Goal: Information Seeking & Learning: Learn about a topic

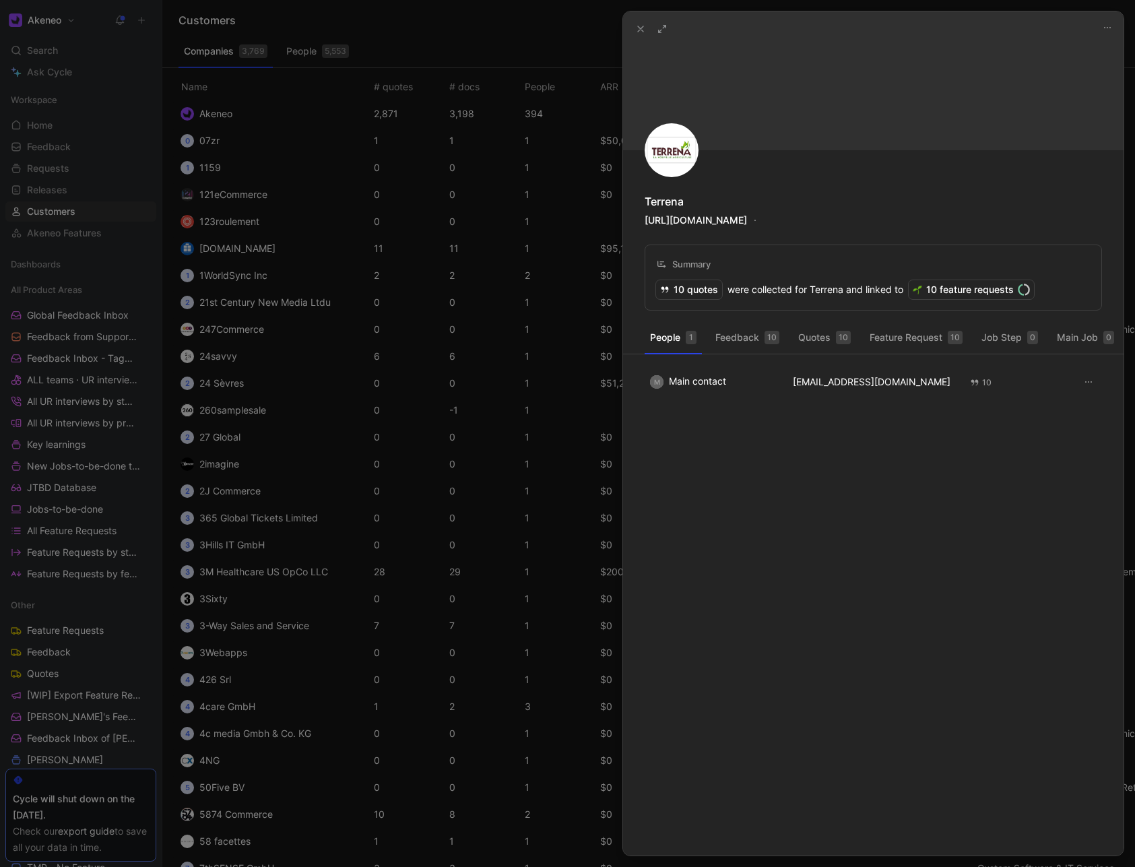
click at [71, 178] on div at bounding box center [567, 433] width 1135 height 867
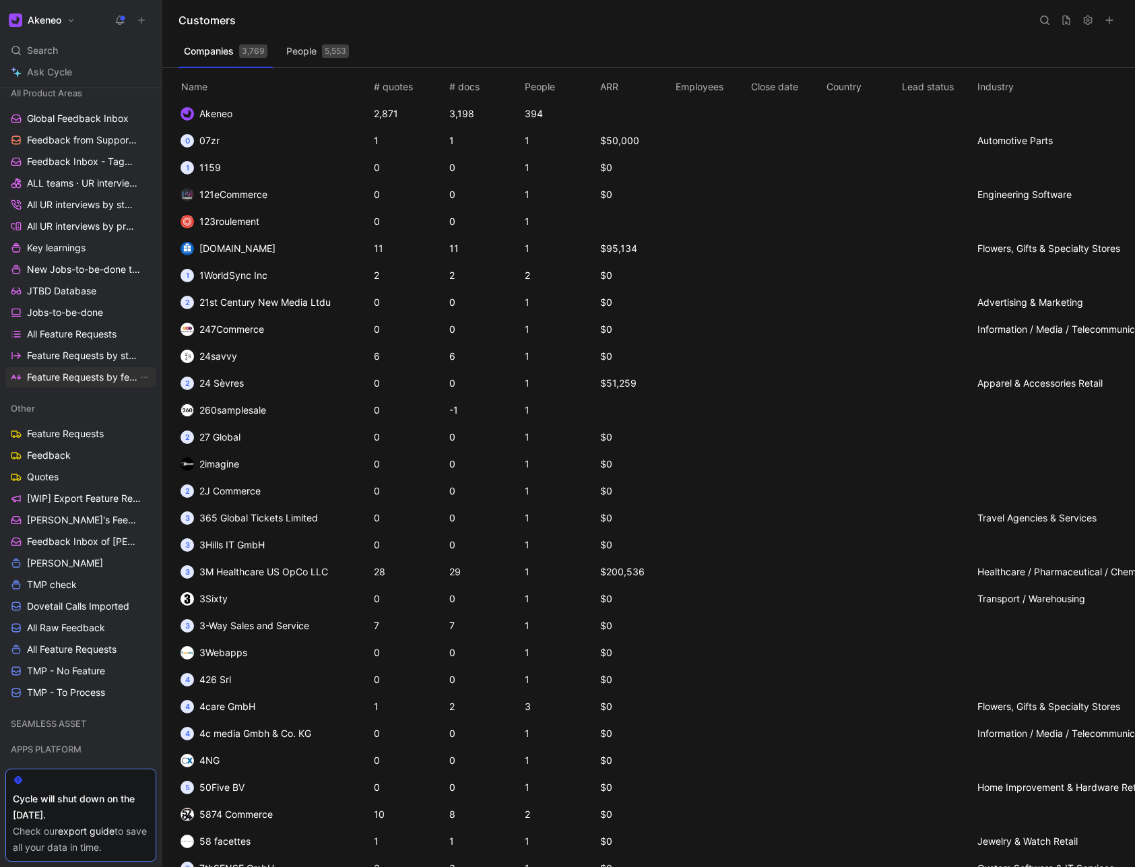
scroll to position [242, 0]
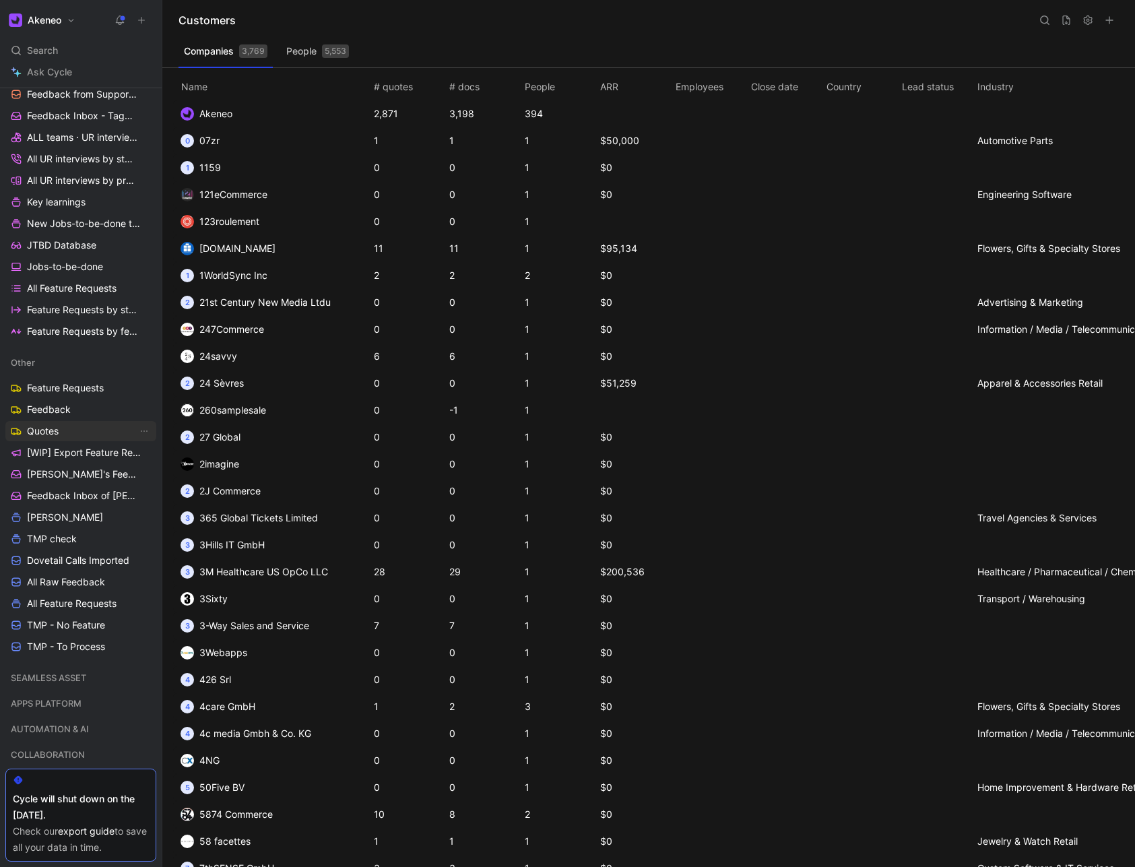
click at [61, 432] on link "Quotes" at bounding box center [80, 431] width 151 height 20
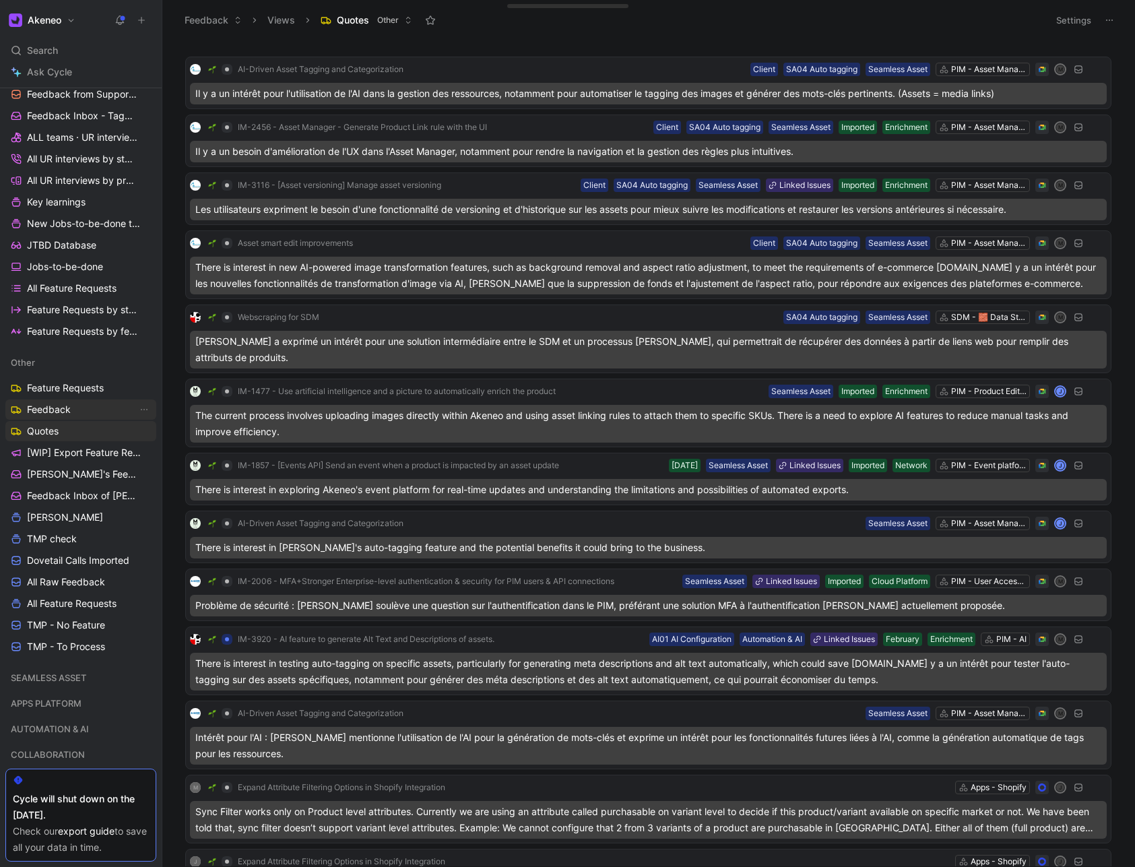
click at [71, 407] on link "Feedback" at bounding box center [80, 409] width 151 height 20
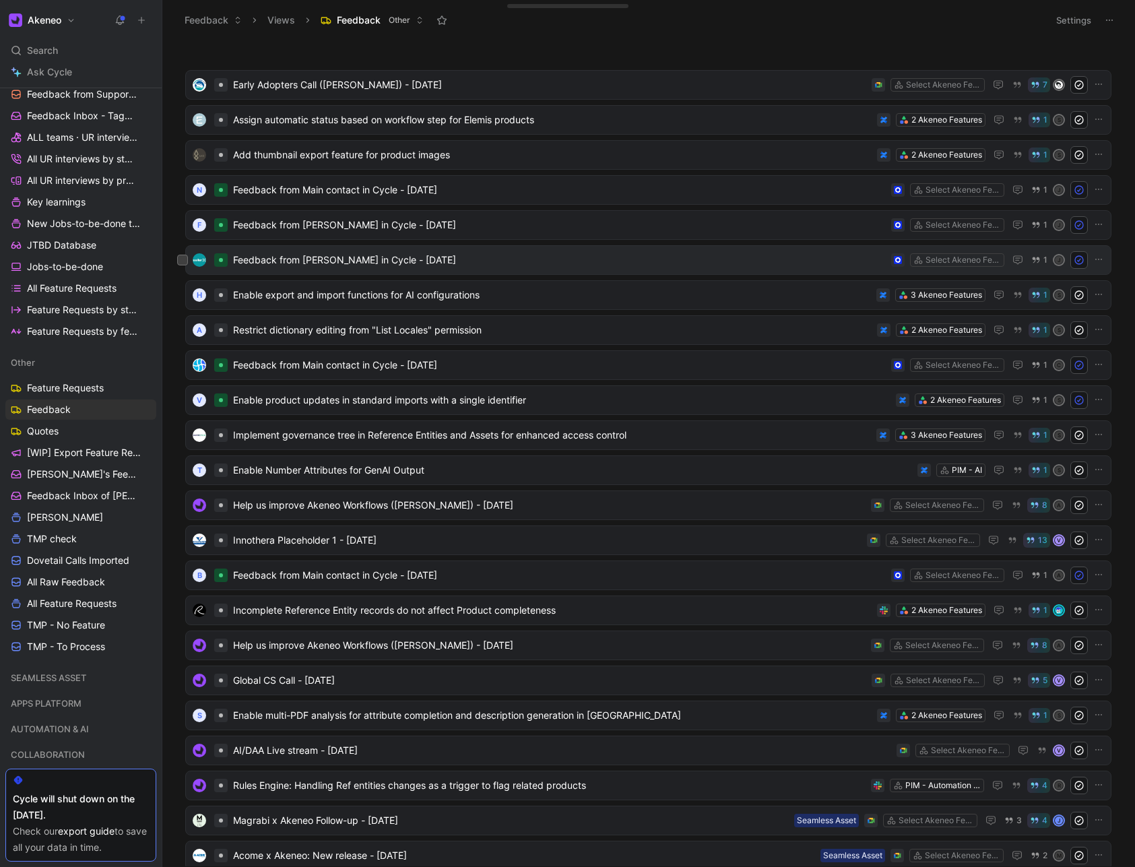
click at [409, 269] on div "Feedback from Benjamin Willers in Cycle - 9/12/2025 Select Akeneo Features 1 J" at bounding box center [648, 260] width 926 height 30
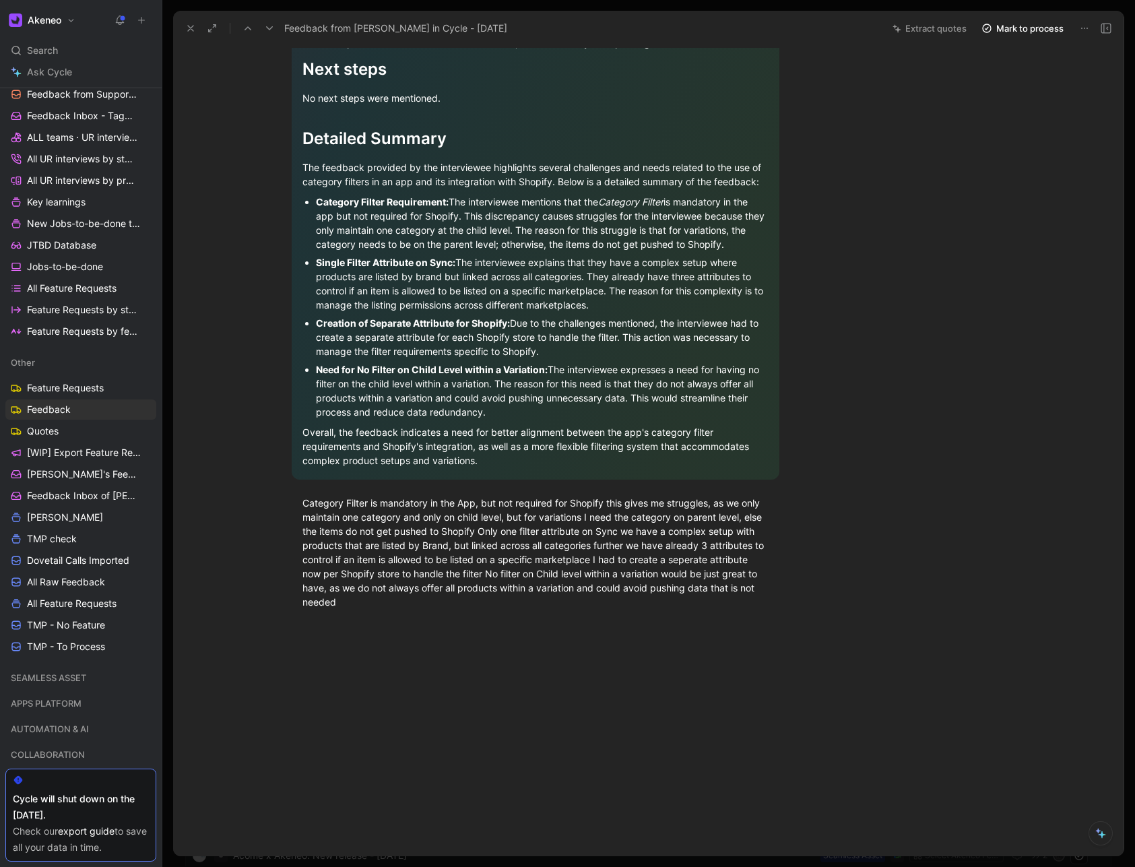
scroll to position [1367, 0]
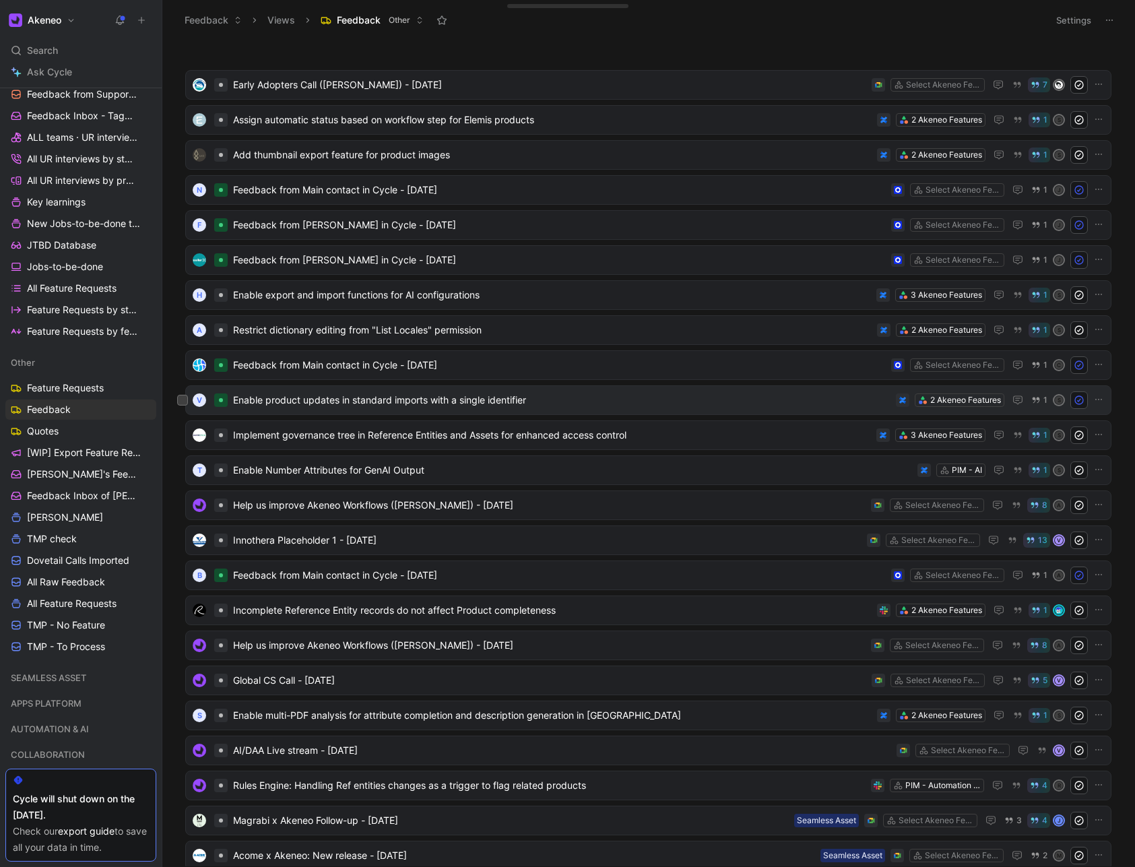
click at [311, 411] on div "V Enable product updates in standard imports with a single identifier 2 Akeneo …" at bounding box center [648, 400] width 926 height 30
click at [334, 400] on span "Enable product updates in standard imports with a single identifier" at bounding box center [561, 400] width 657 height 16
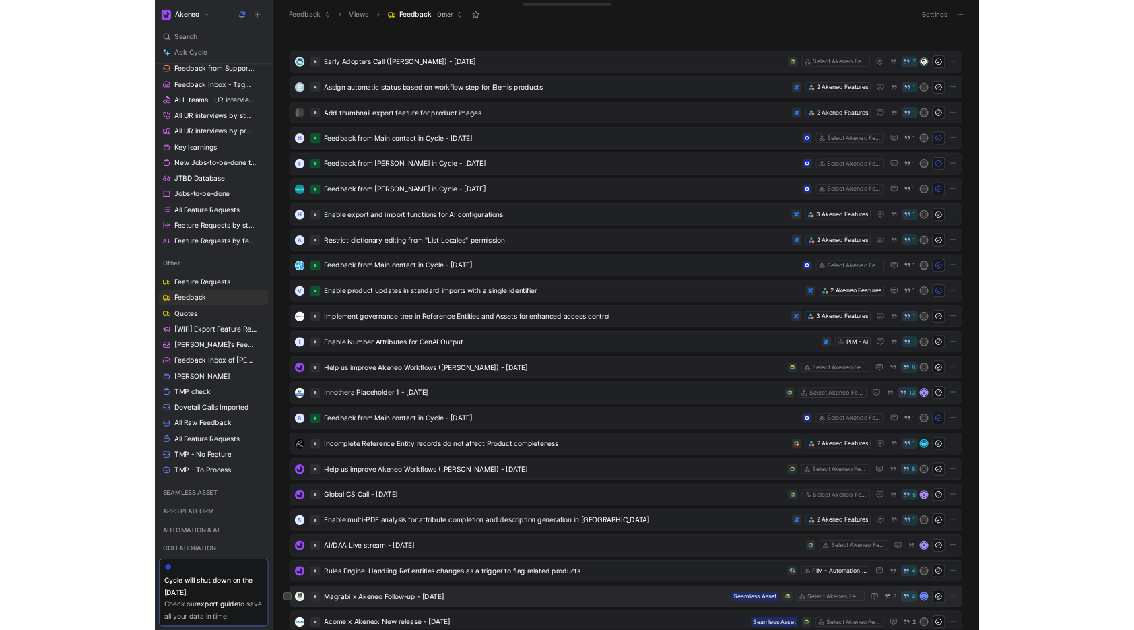
scroll to position [242, 0]
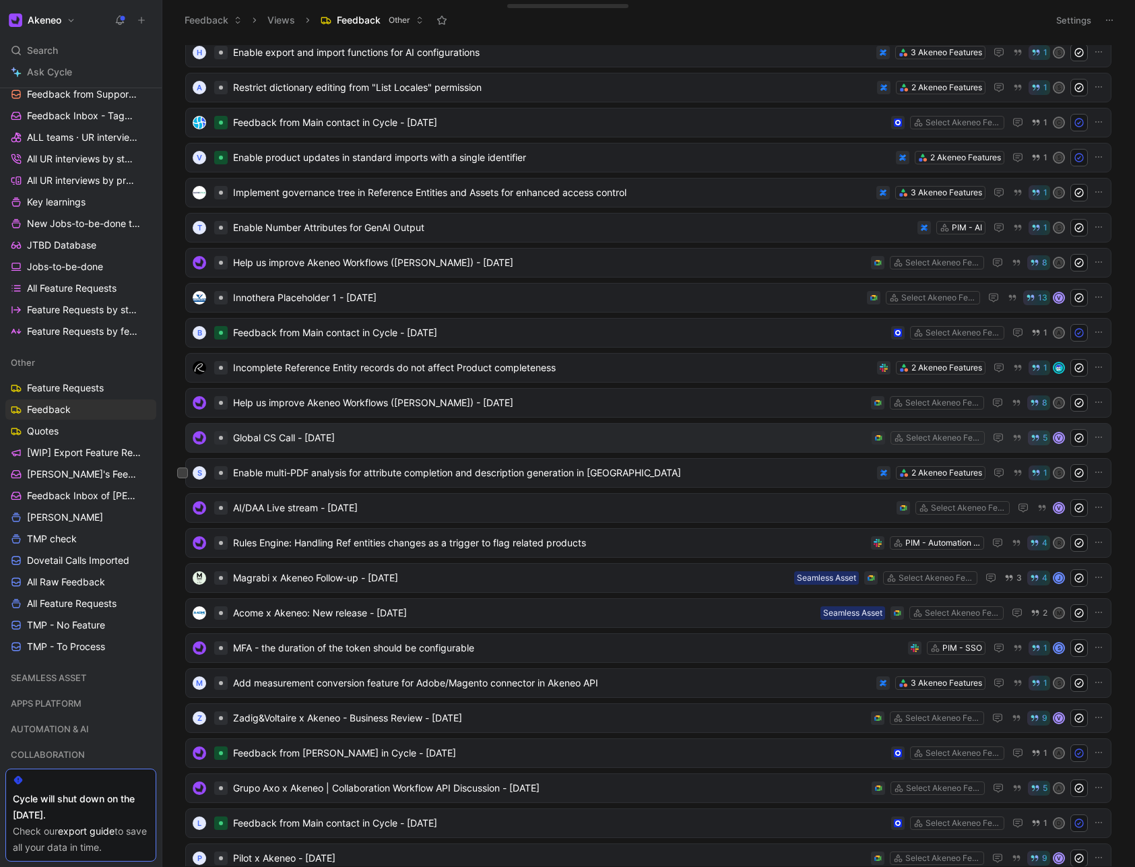
click at [292, 433] on span "Global CS Call - [DATE]" at bounding box center [549, 438] width 633 height 16
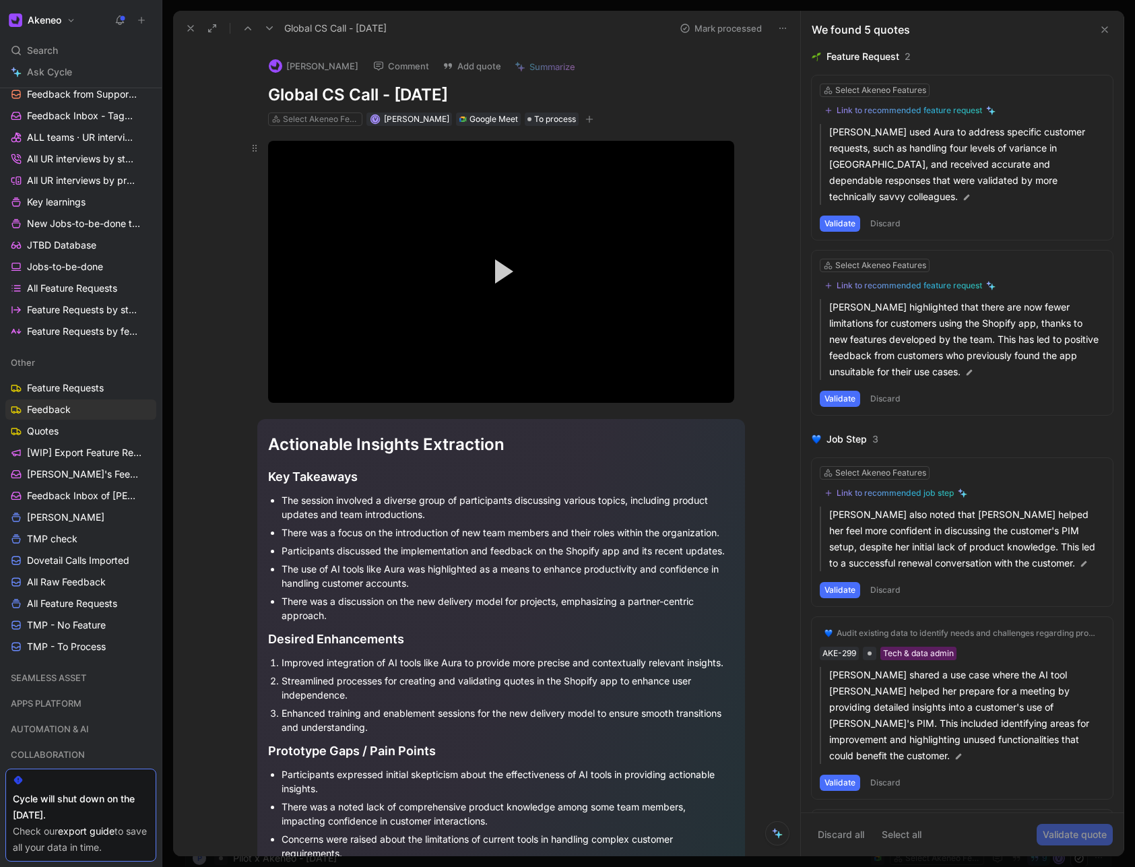
click at [588, 306] on video "Video Player" at bounding box center [501, 272] width 466 height 262
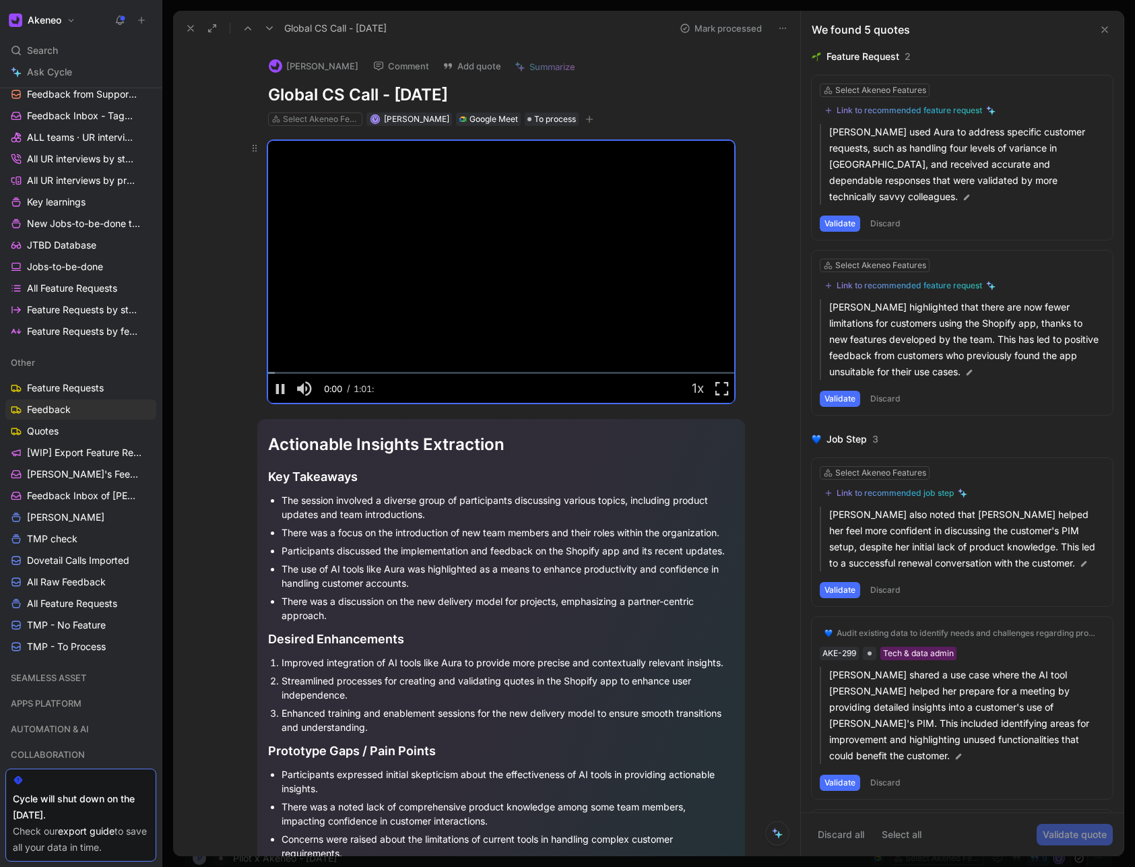
click at [487, 271] on video "Video Player" at bounding box center [501, 272] width 466 height 262
click at [185, 30] on icon at bounding box center [190, 28] width 11 height 11
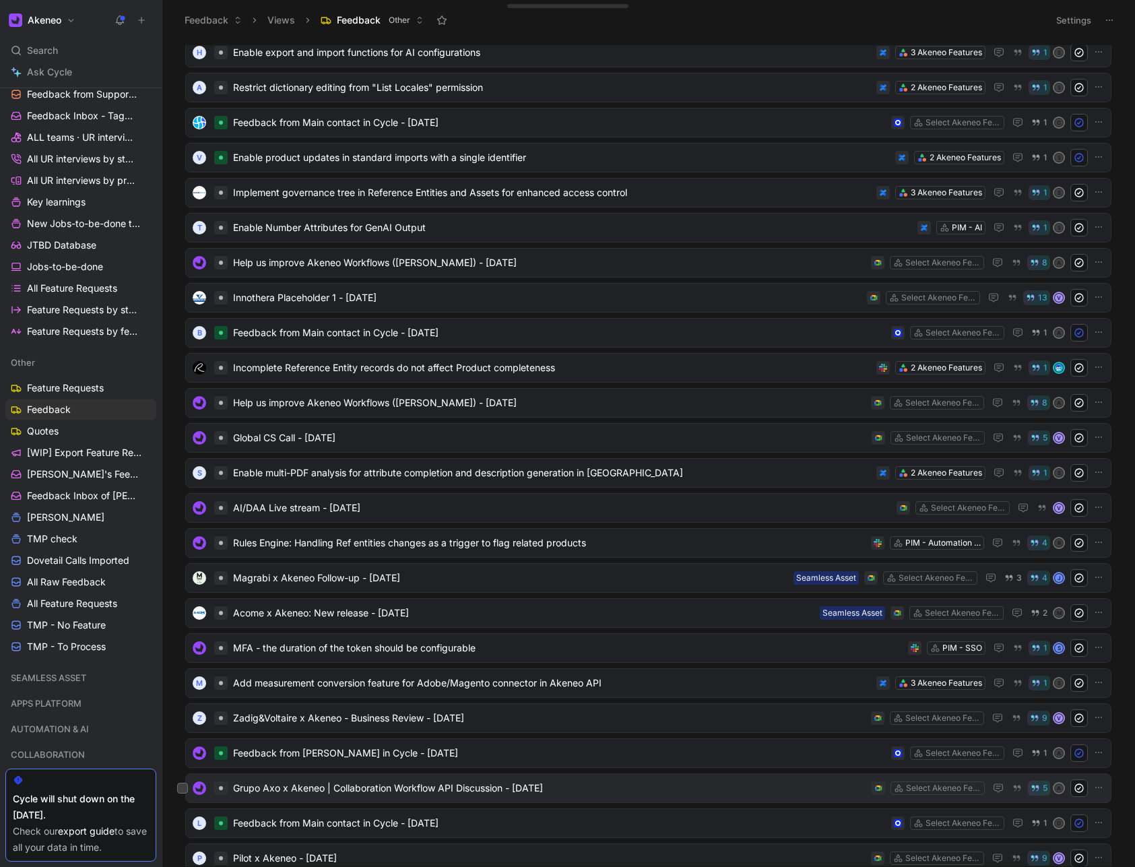
click at [266, 788] on span "Grupo Axo x Akeneo | Collaboration Workflow API Discussion - [DATE]" at bounding box center [549, 788] width 633 height 16
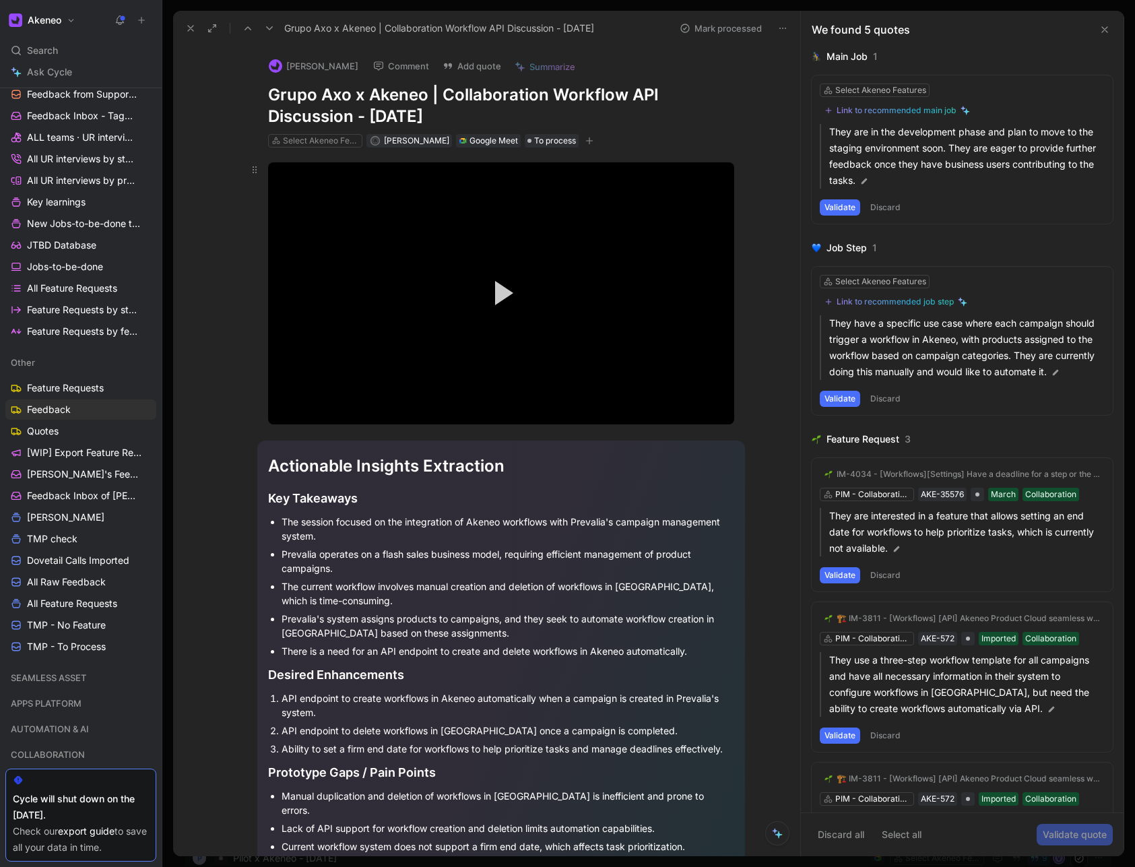
click at [529, 330] on video "Video Player" at bounding box center [501, 293] width 466 height 262
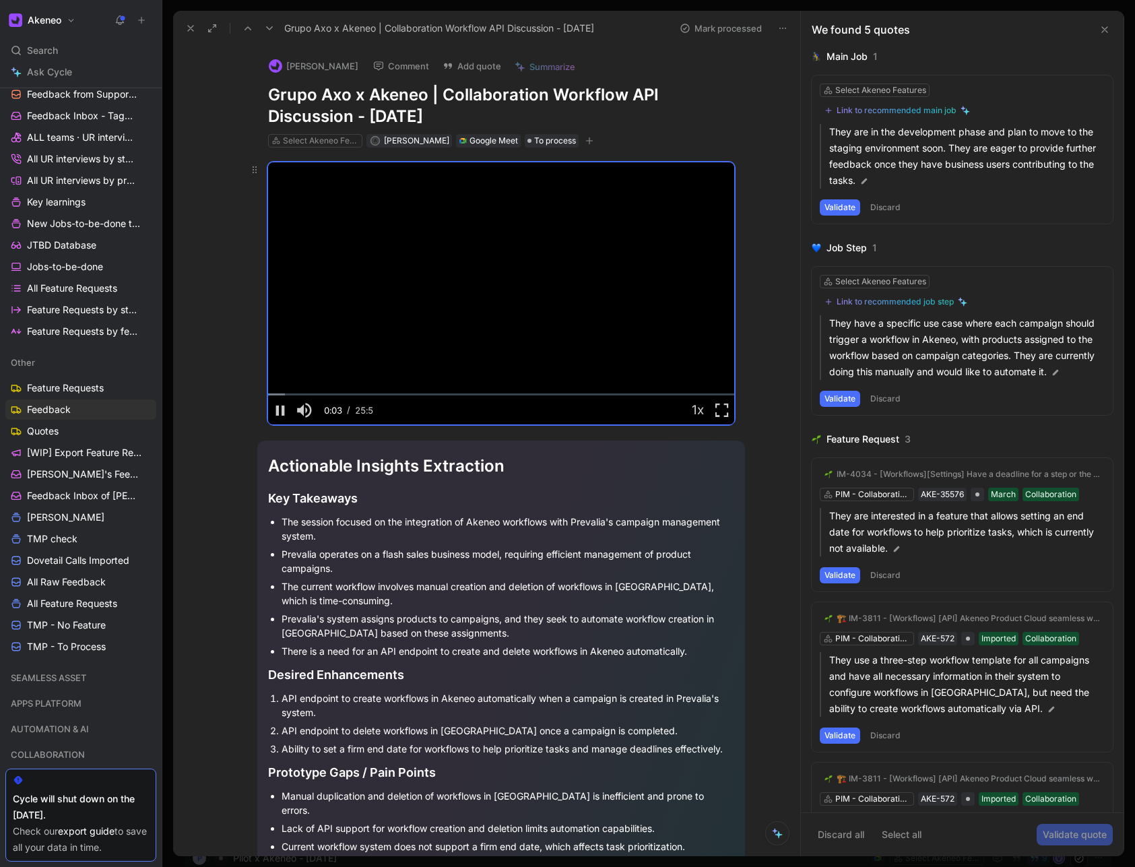
click at [483, 330] on video "Video Player" at bounding box center [501, 293] width 466 height 262
click at [186, 23] on icon at bounding box center [190, 28] width 11 height 11
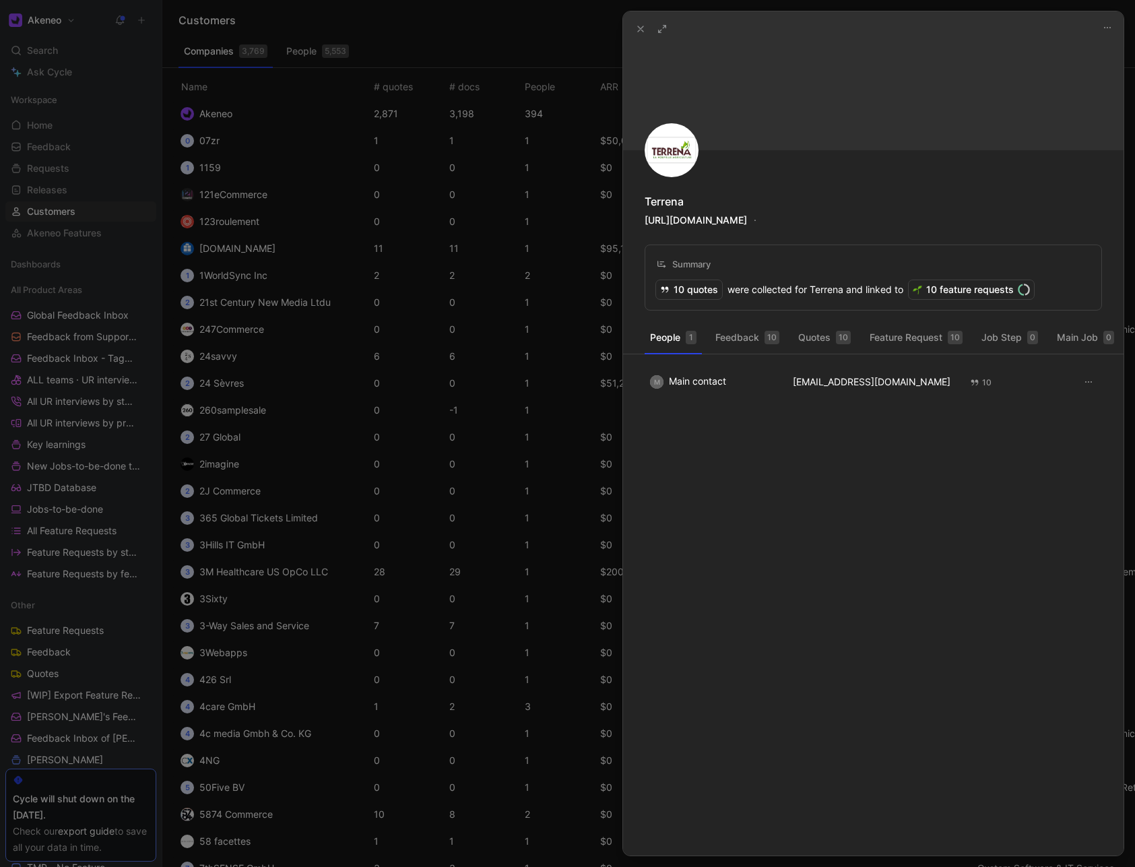
click at [643, 26] on use at bounding box center [640, 28] width 5 height 5
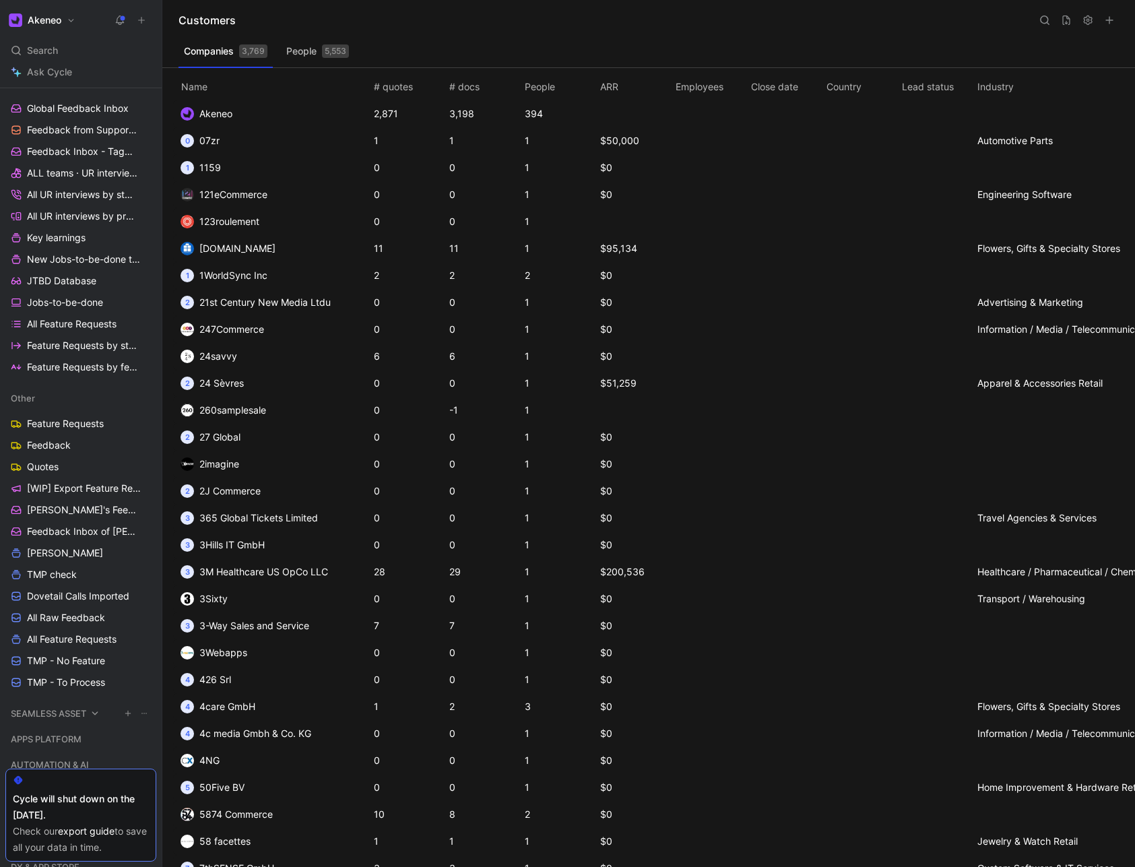
scroll to position [323, 0]
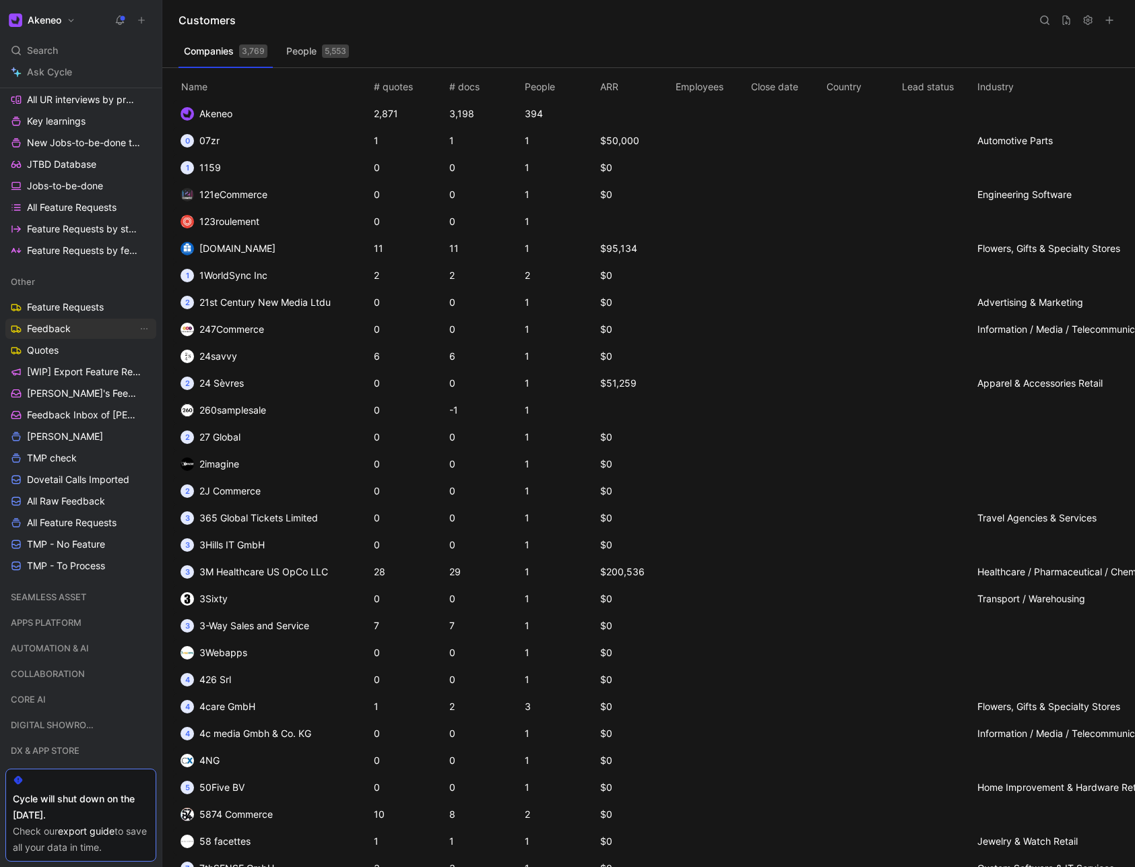
click at [88, 326] on link "Feedback" at bounding box center [80, 329] width 151 height 20
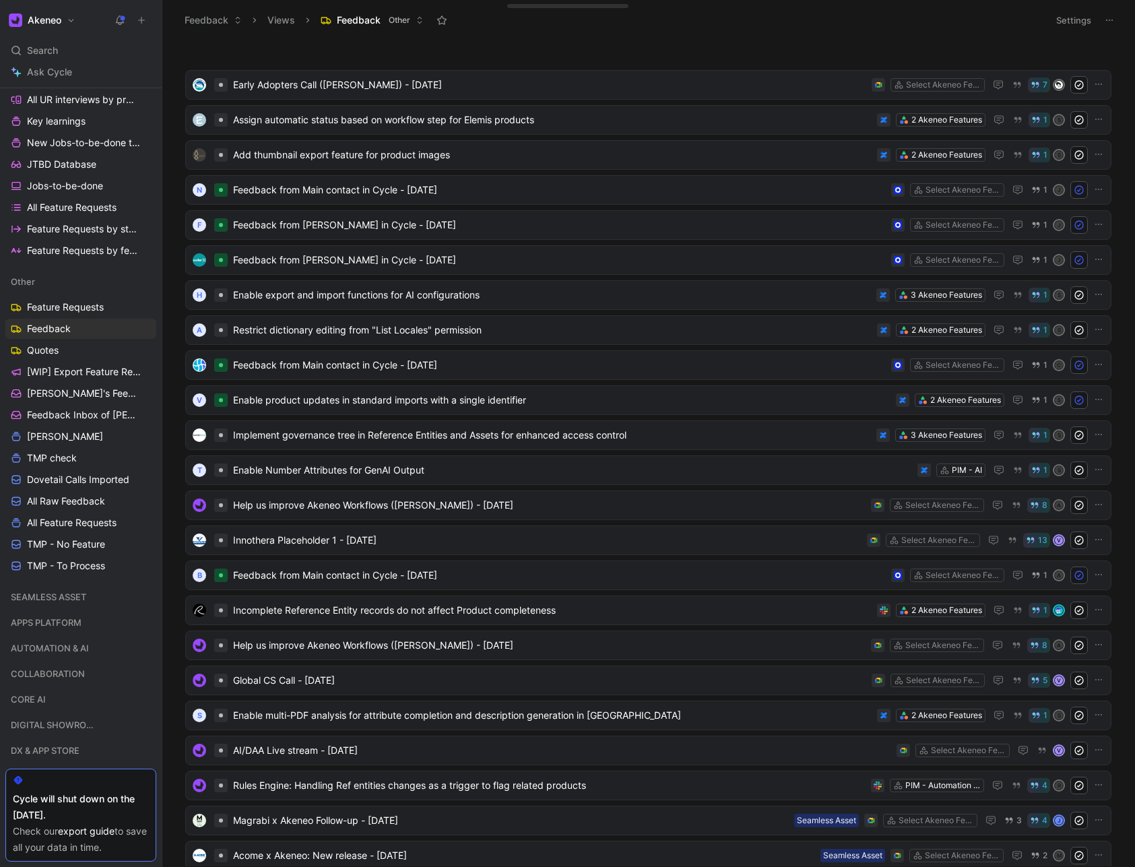
click at [1063, 27] on button "Settings" at bounding box center [1073, 20] width 47 height 19
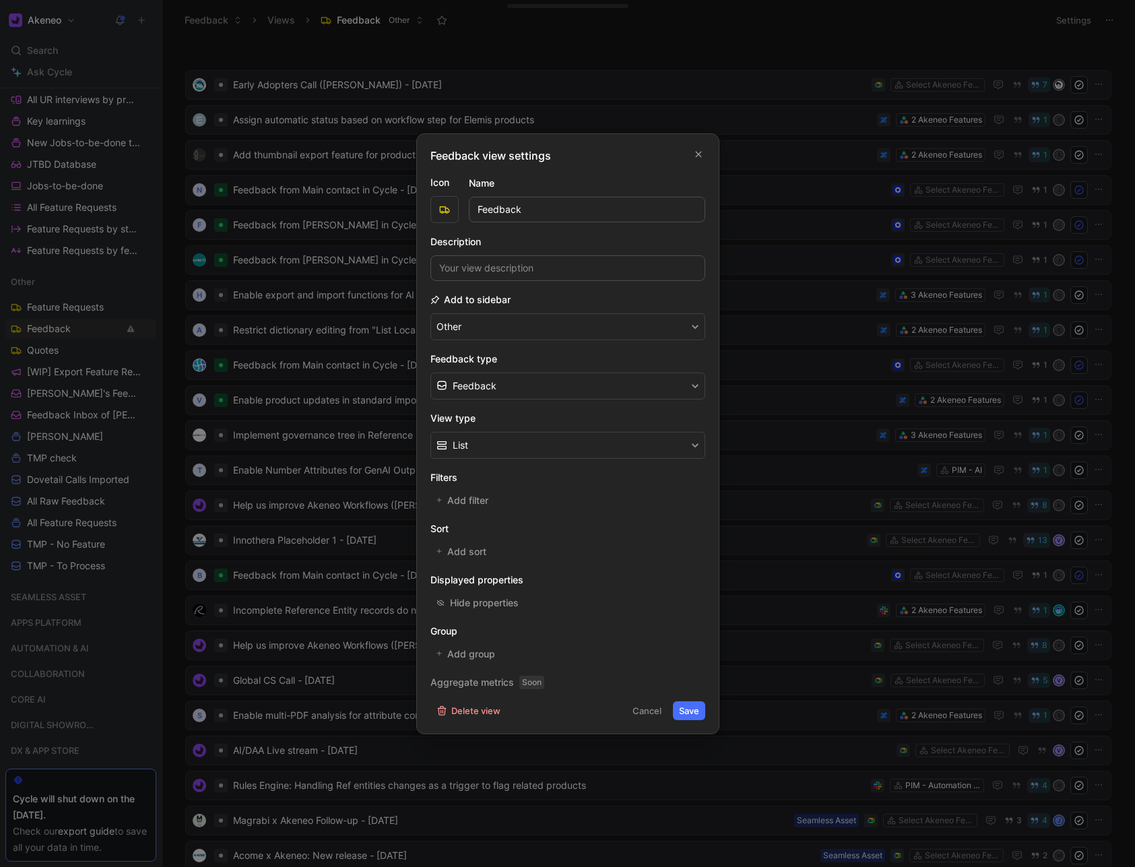
click at [699, 161] on div "Feedback view settings" at bounding box center [567, 156] width 275 height 16
click at [700, 156] on icon "button" at bounding box center [698, 154] width 6 height 6
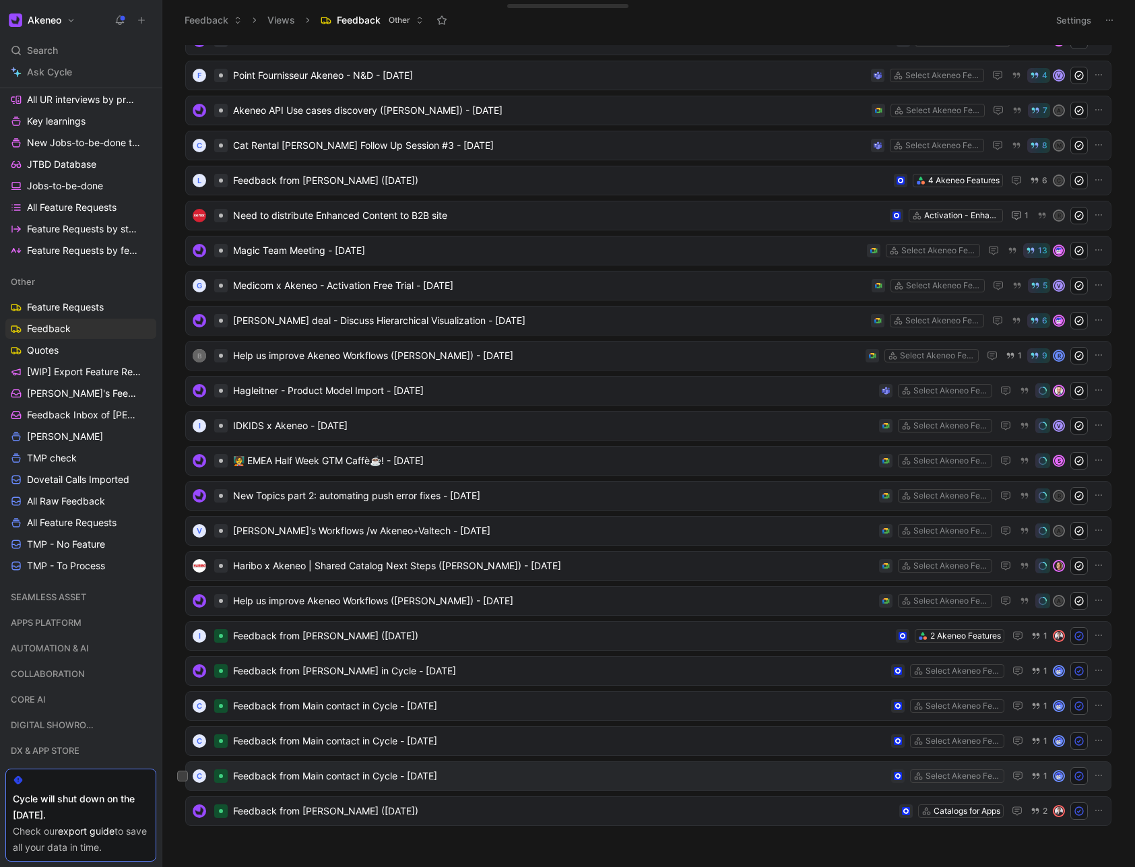
scroll to position [1825, 0]
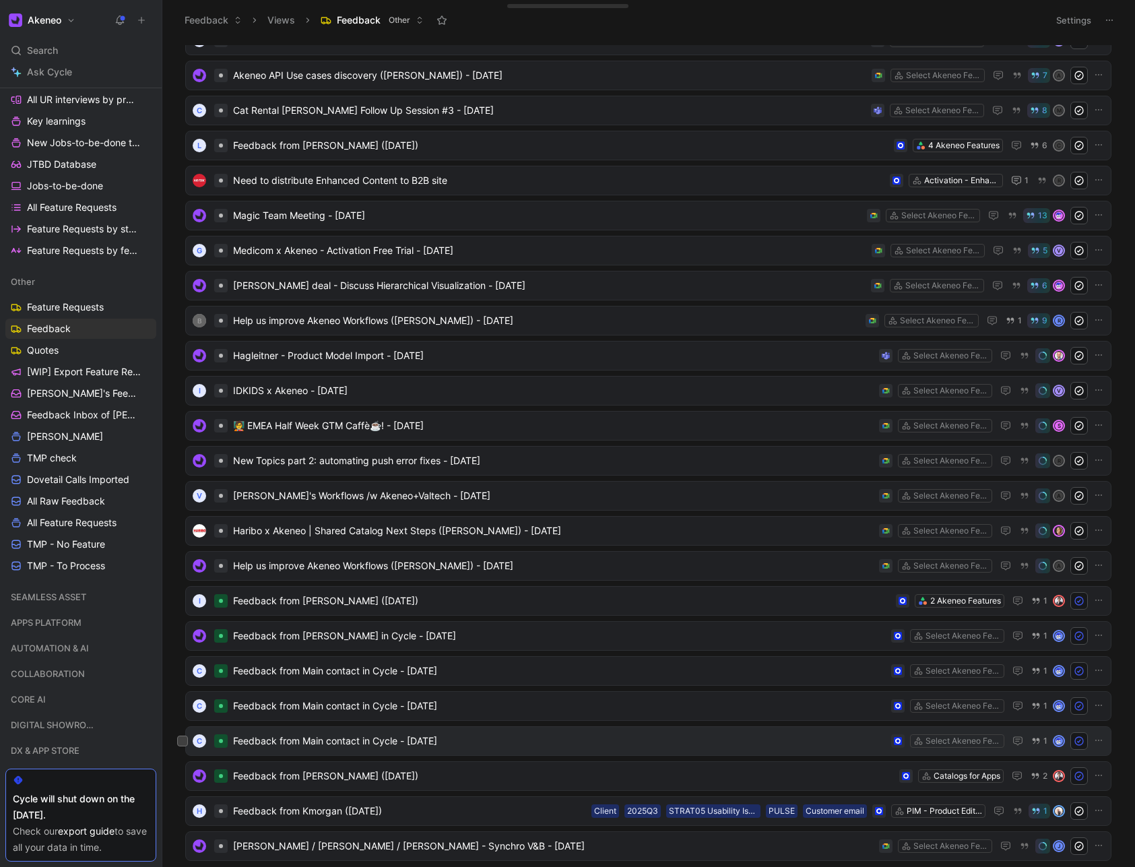
click at [517, 743] on span "Feedback from Main contact in Cycle - 9/2/2025" at bounding box center [559, 741] width 653 height 16
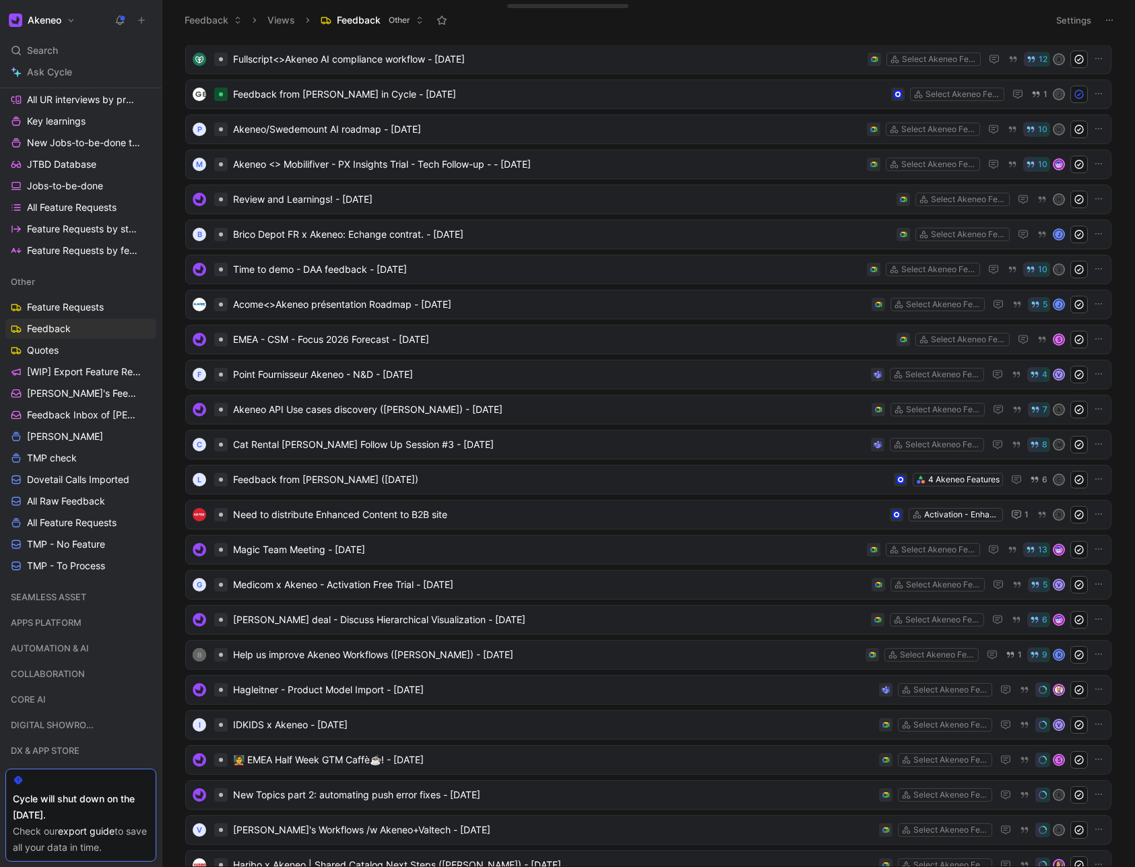
scroll to position [1550, 0]
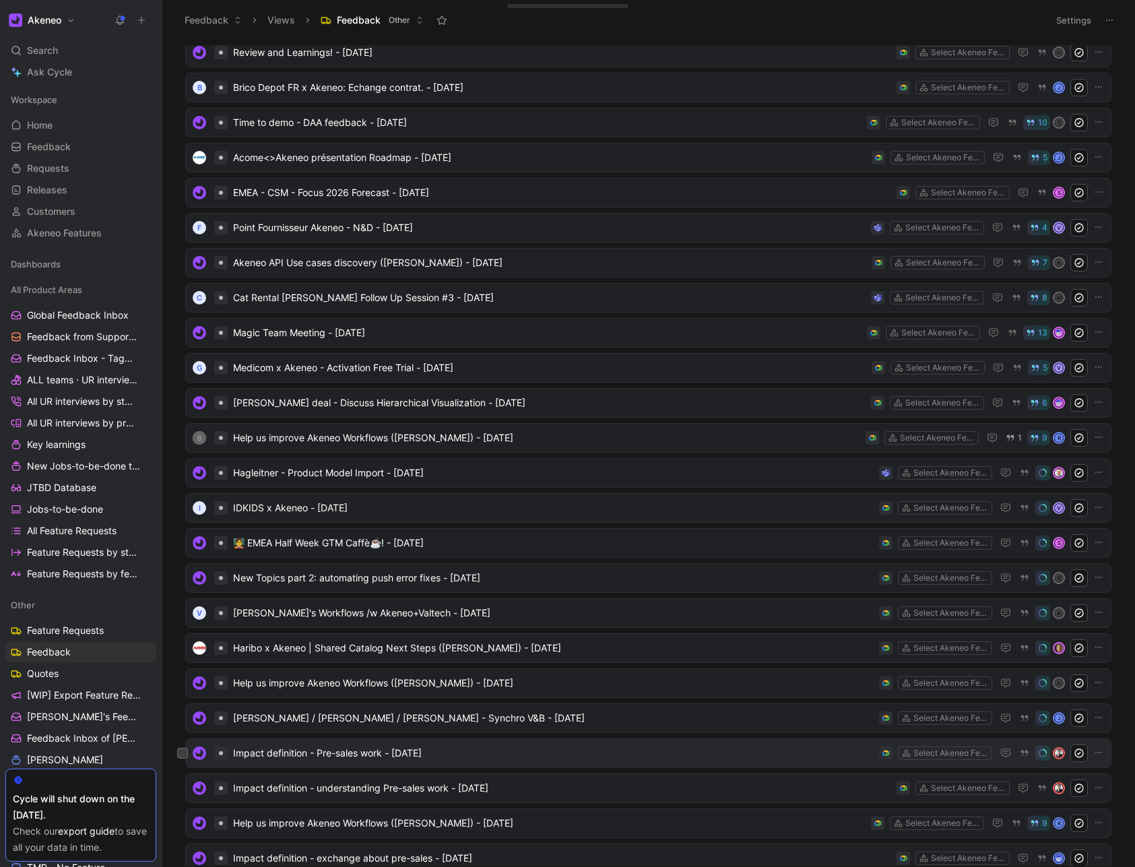
scroll to position [1214, 0]
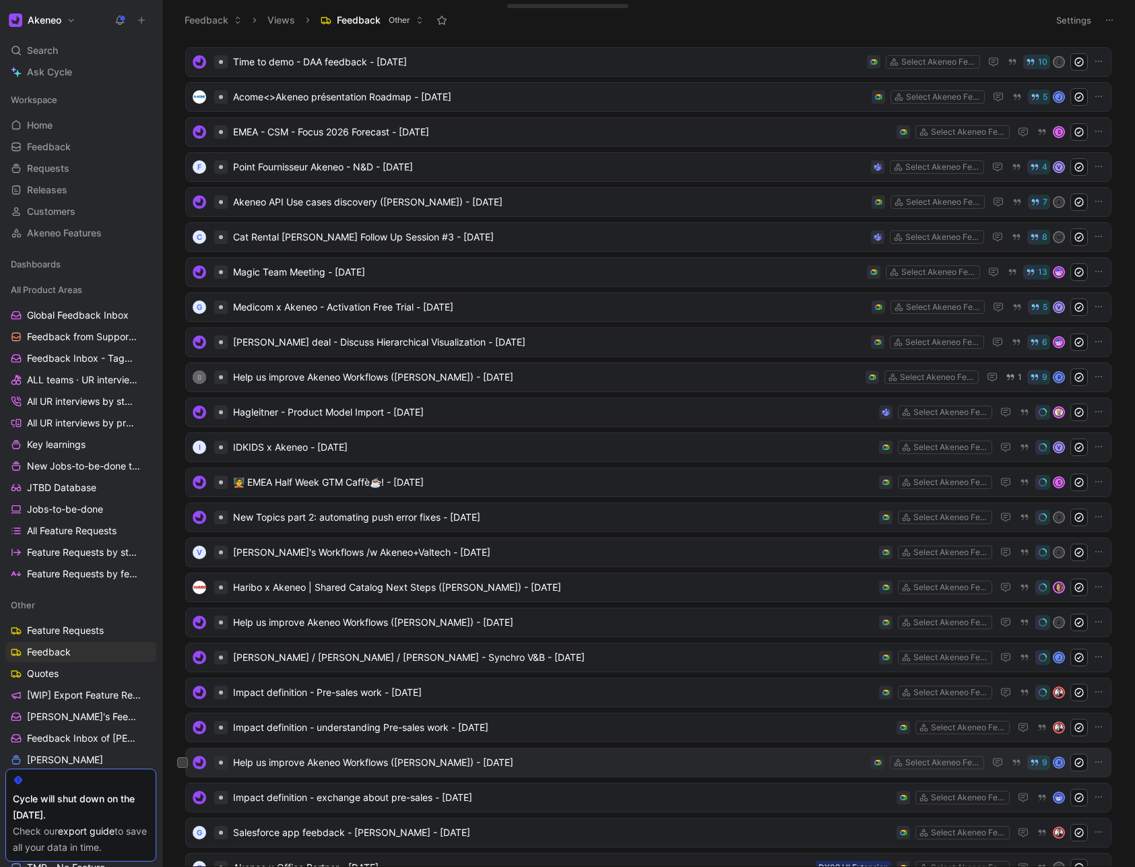
click at [471, 766] on span "Help us improve Akeneo Workflows ([PERSON_NAME]) - [DATE]" at bounding box center [549, 762] width 632 height 16
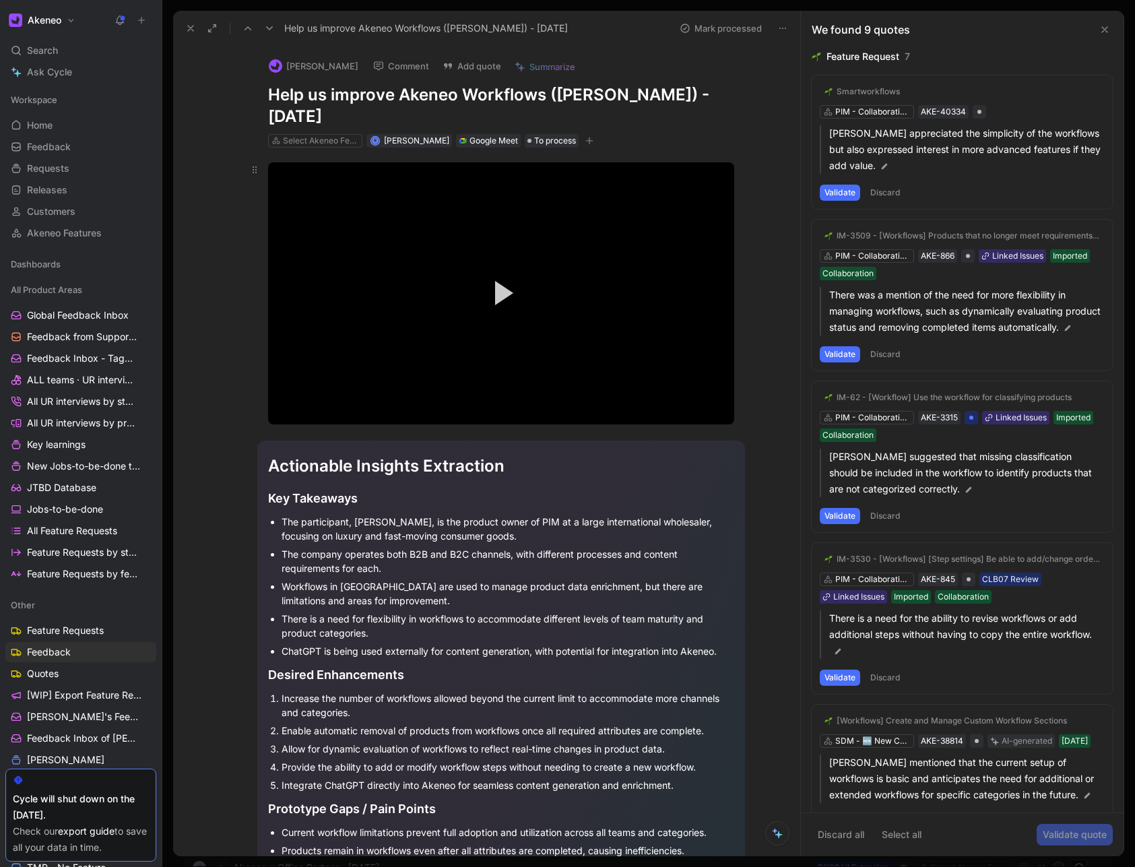
click at [433, 317] on video "Video Player" at bounding box center [501, 293] width 466 height 262
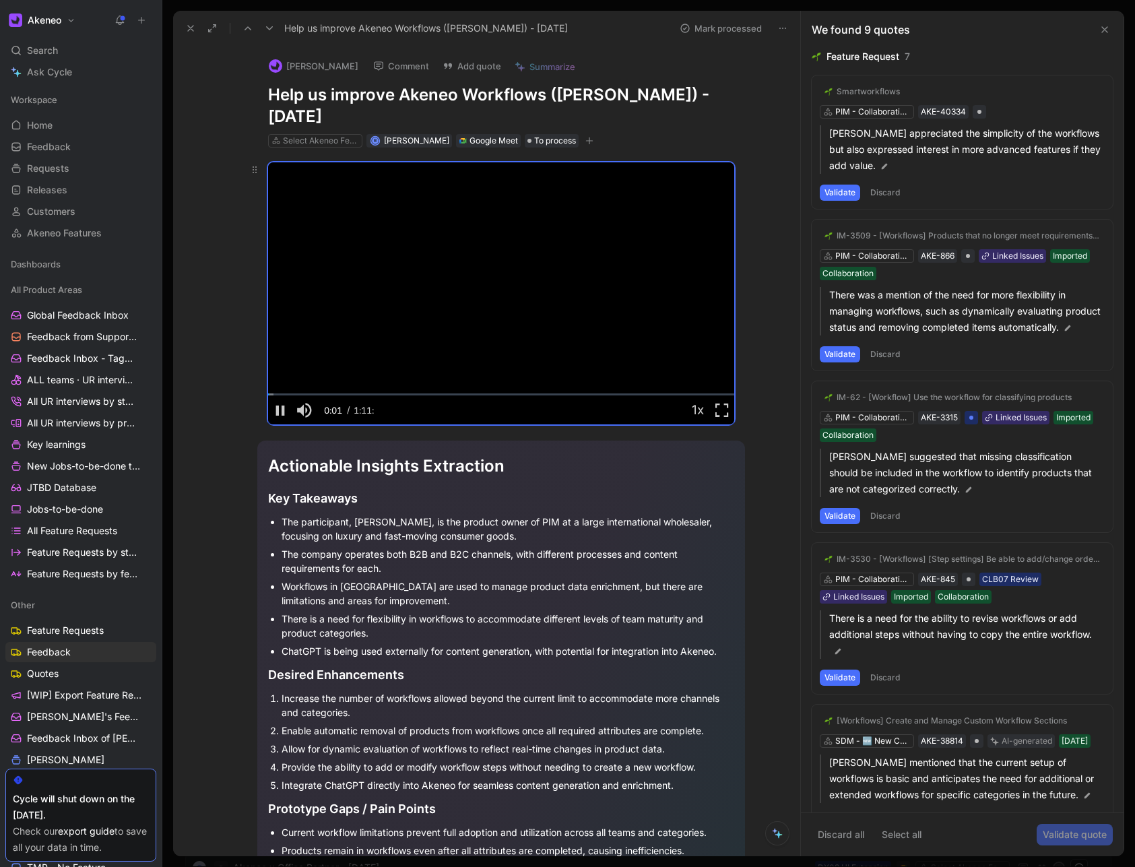
click at [433, 317] on video "Video Player" at bounding box center [501, 293] width 466 height 262
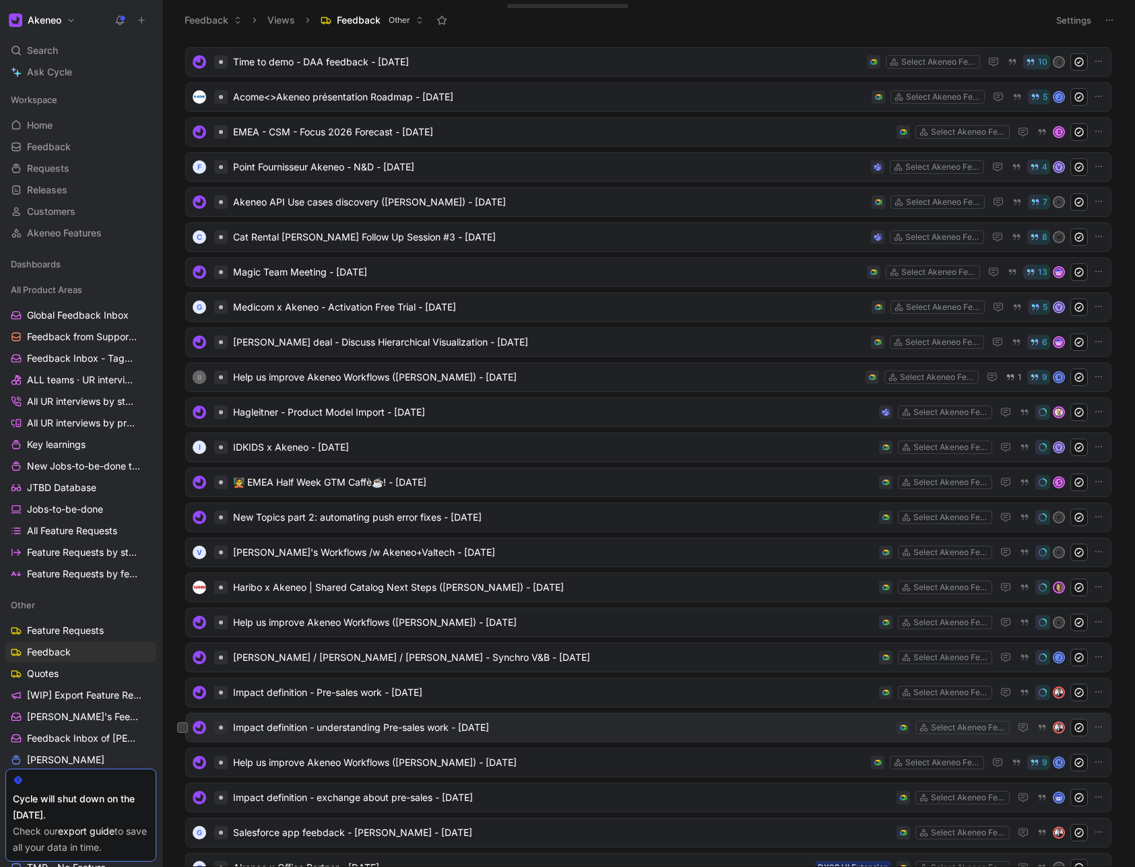
click at [454, 727] on span "Impact definition - understanding Pre-sales work - [DATE]" at bounding box center [562, 727] width 658 height 16
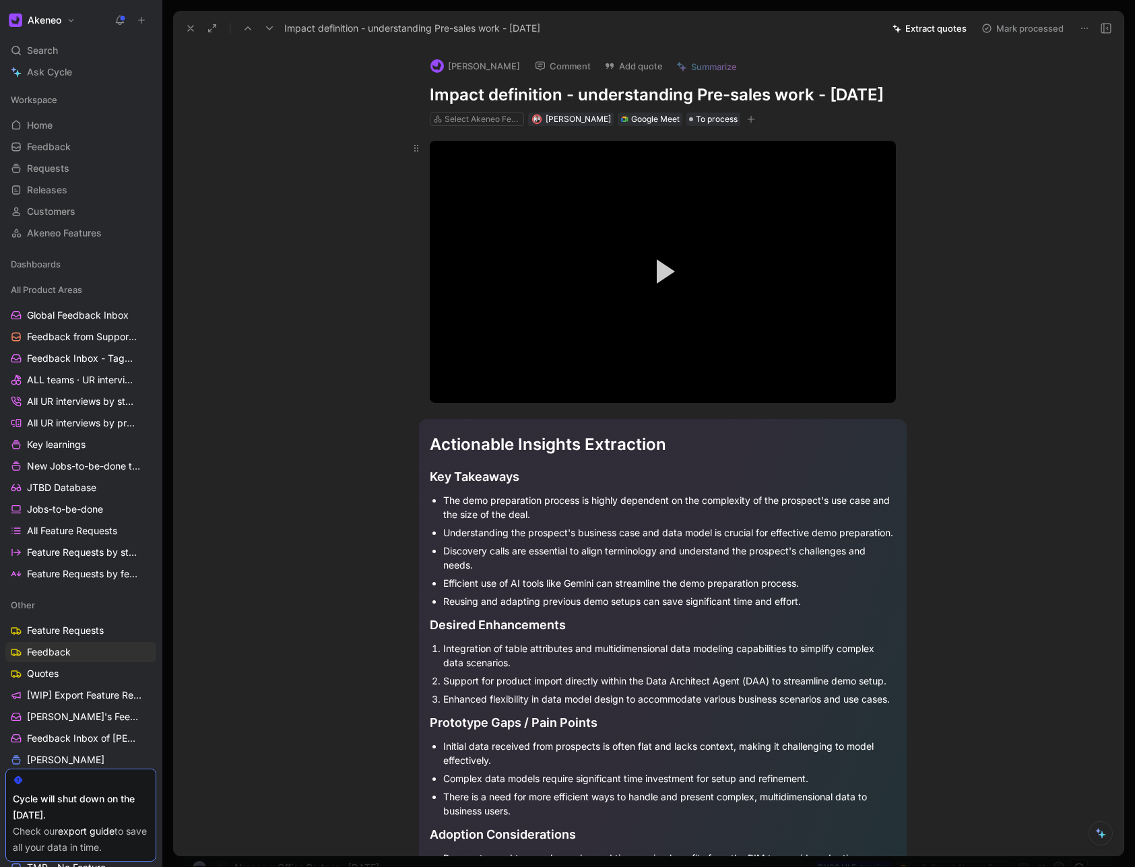
click at [577, 306] on video "Video Player" at bounding box center [663, 272] width 466 height 262
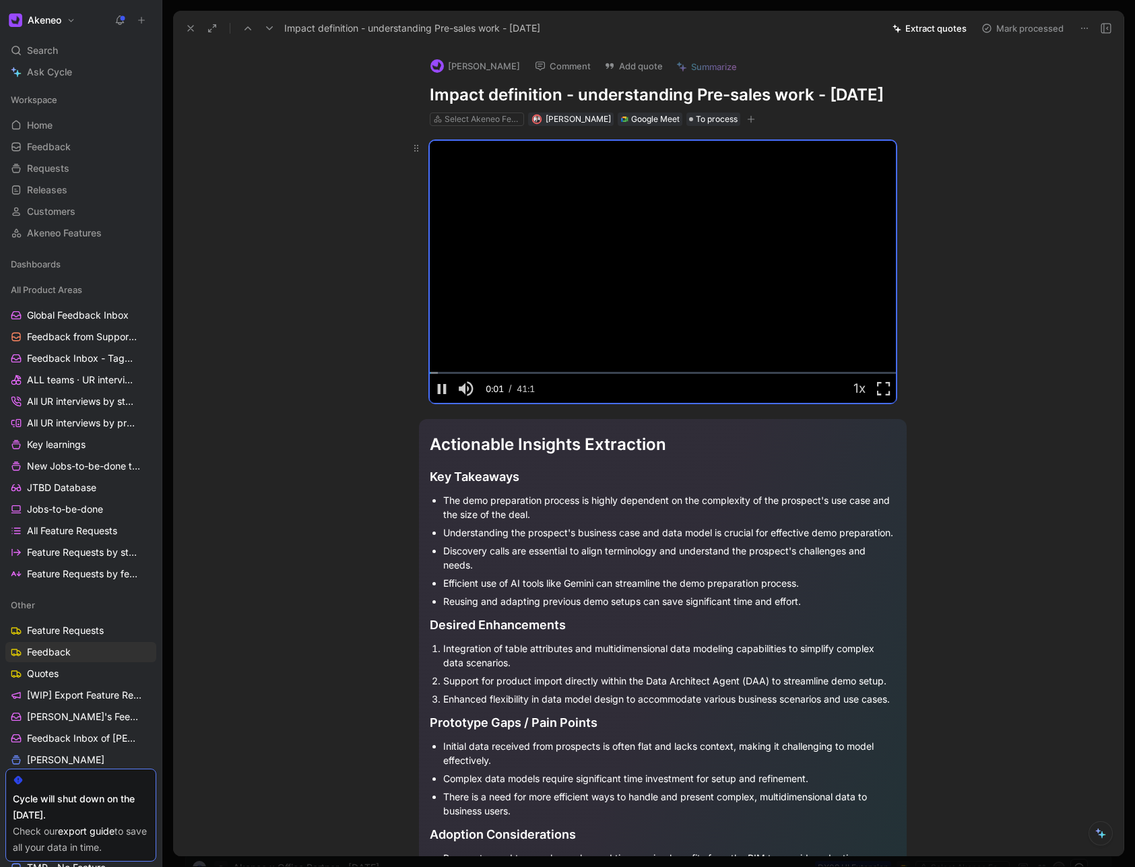
click at [577, 306] on video "Video Player" at bounding box center [663, 272] width 466 height 262
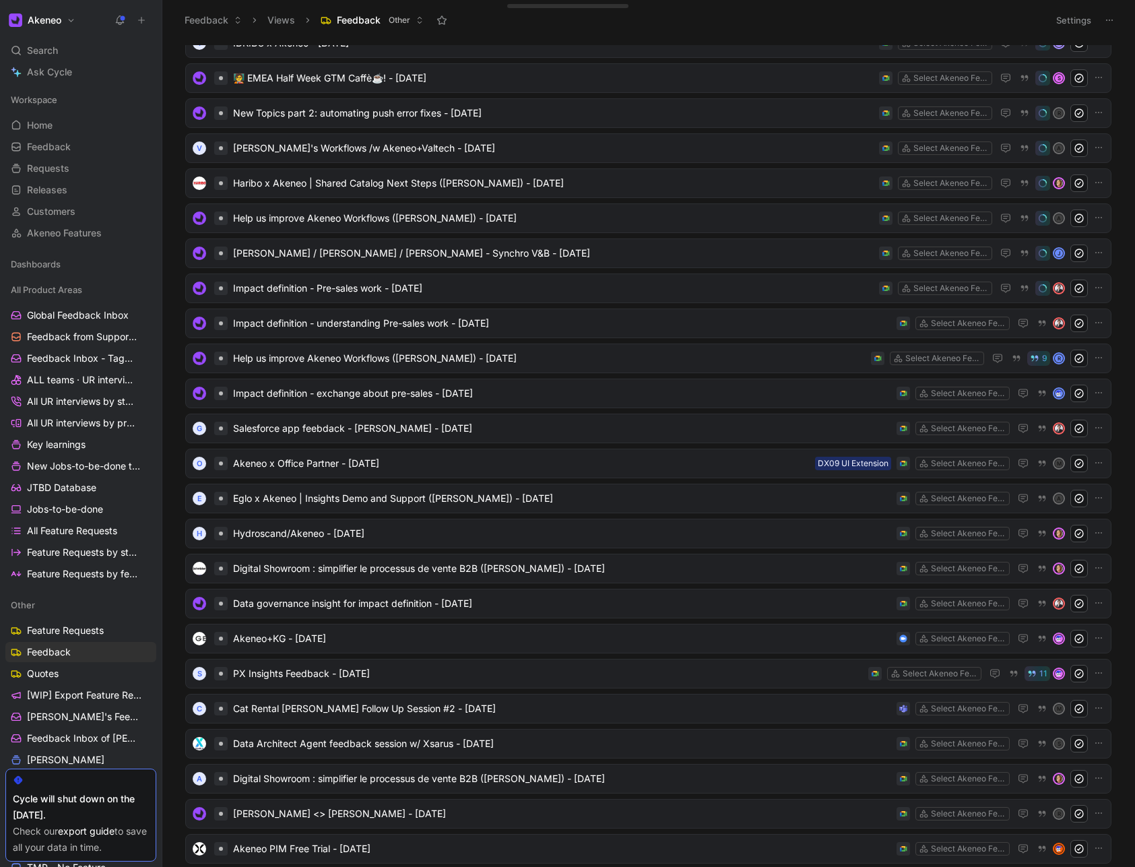
scroll to position [1779, 0]
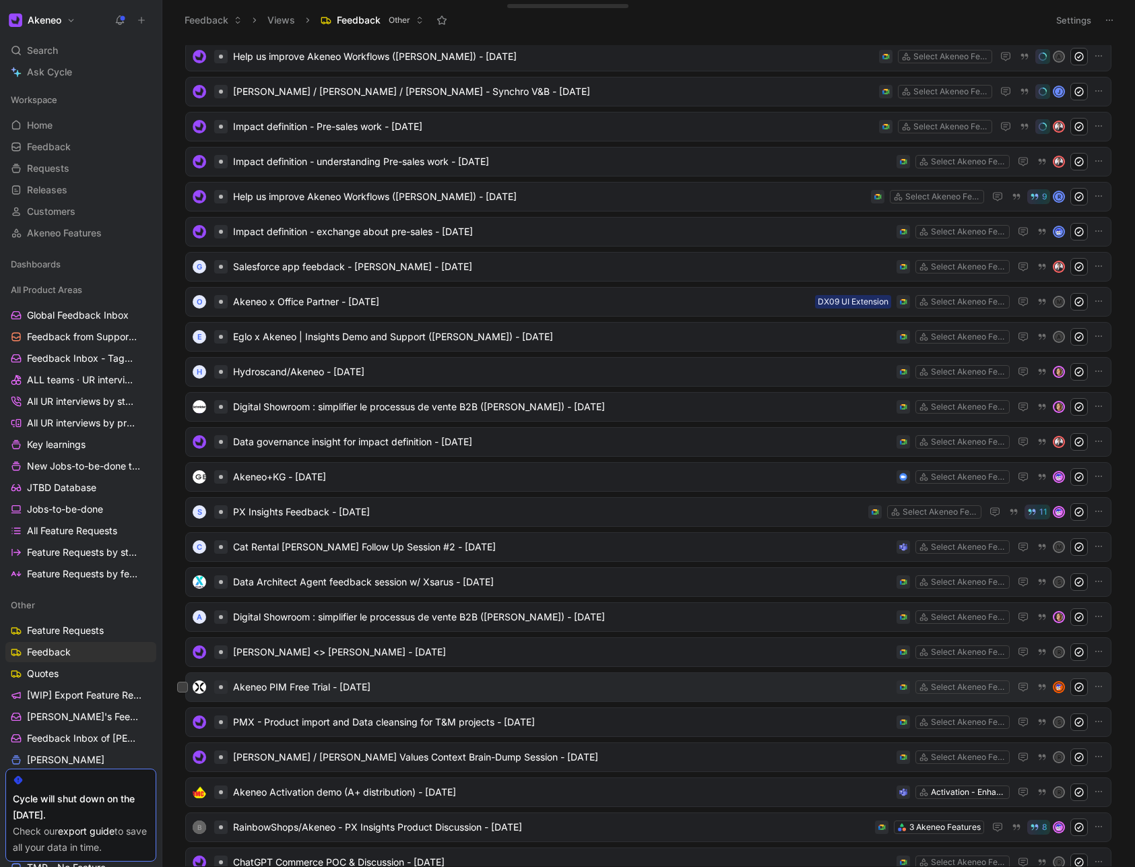
click at [389, 682] on span "Akeneo PIM Free Trial - [DATE]" at bounding box center [562, 687] width 658 height 16
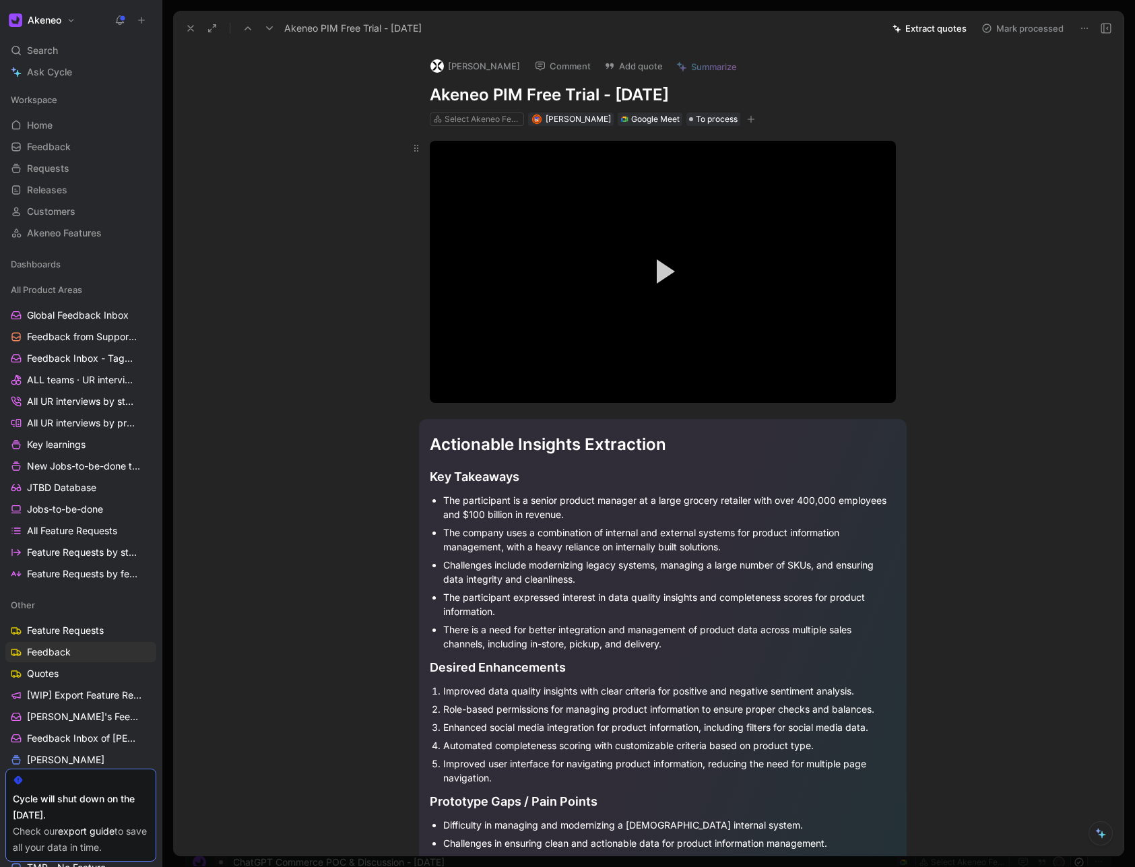
click at [603, 250] on video "Video Player" at bounding box center [663, 272] width 466 height 262
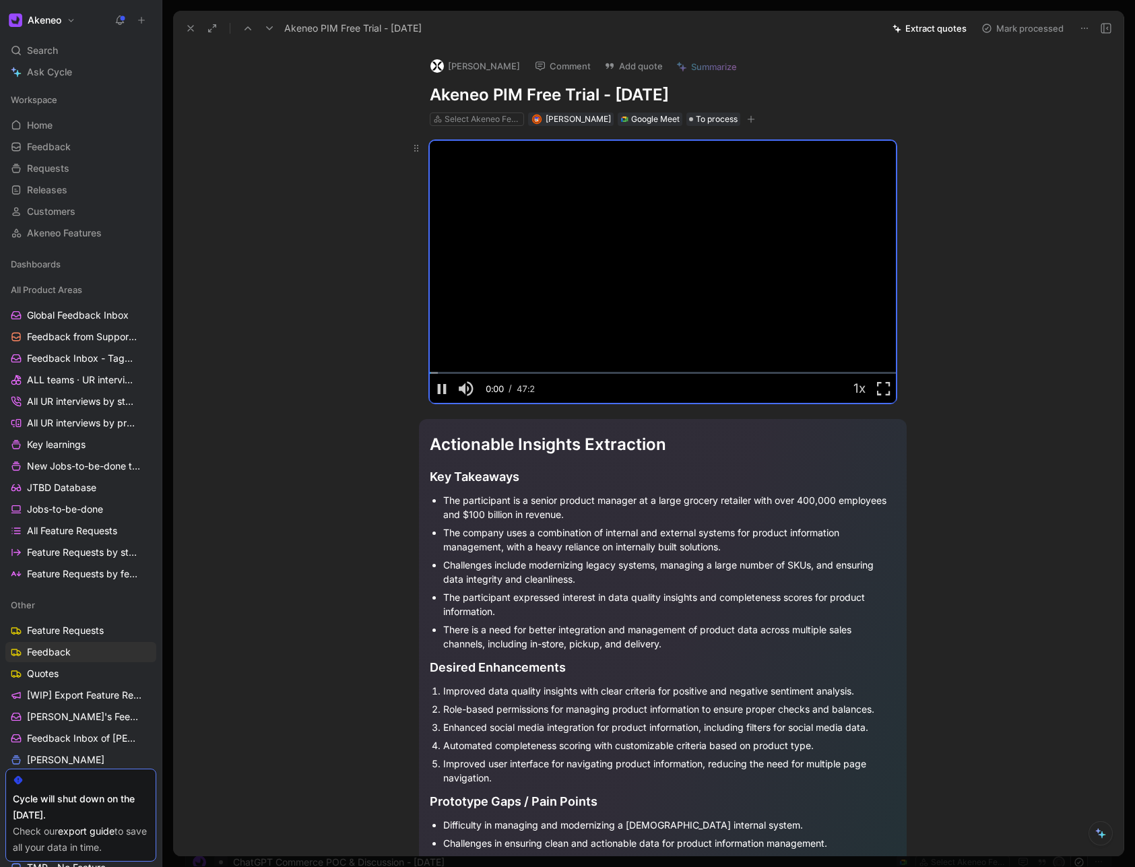
click at [580, 290] on video "Video Player" at bounding box center [663, 272] width 466 height 262
click at [191, 26] on use at bounding box center [190, 28] width 5 height 5
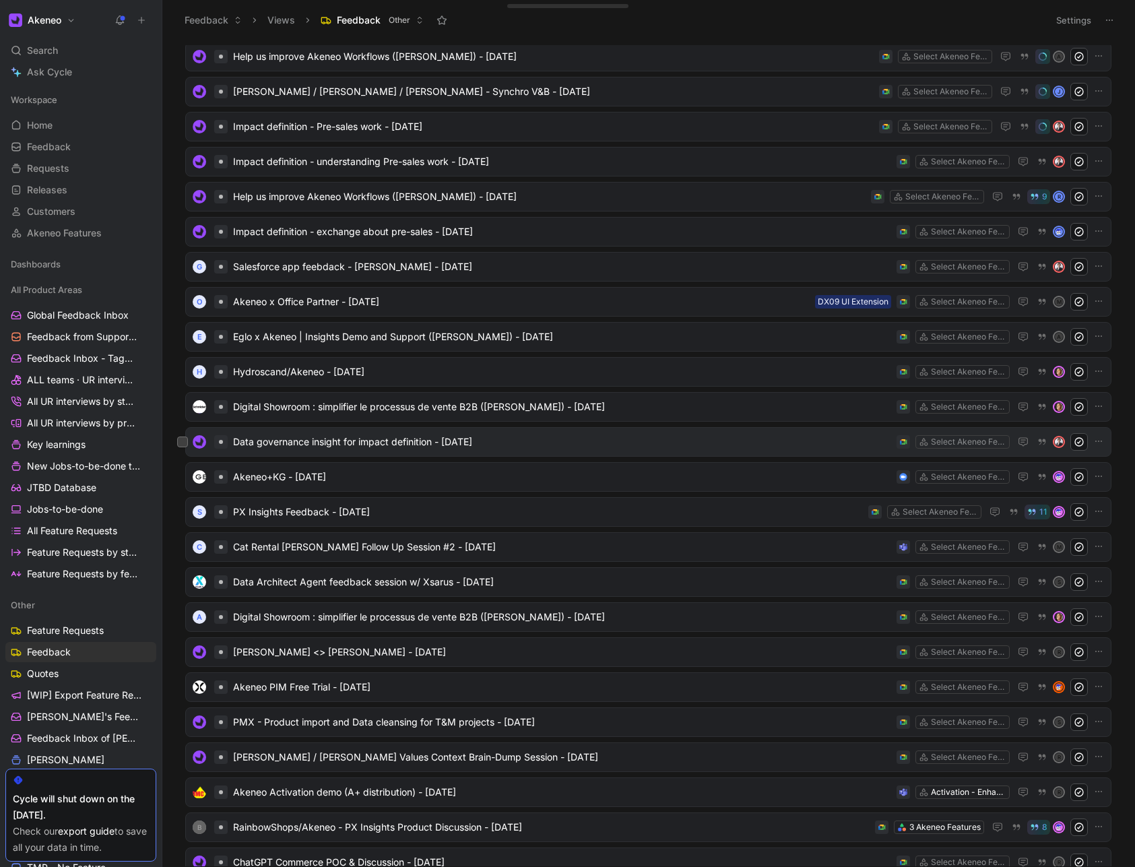
click at [361, 449] on span "Data governance insight for impact definition - [DATE]" at bounding box center [562, 442] width 658 height 16
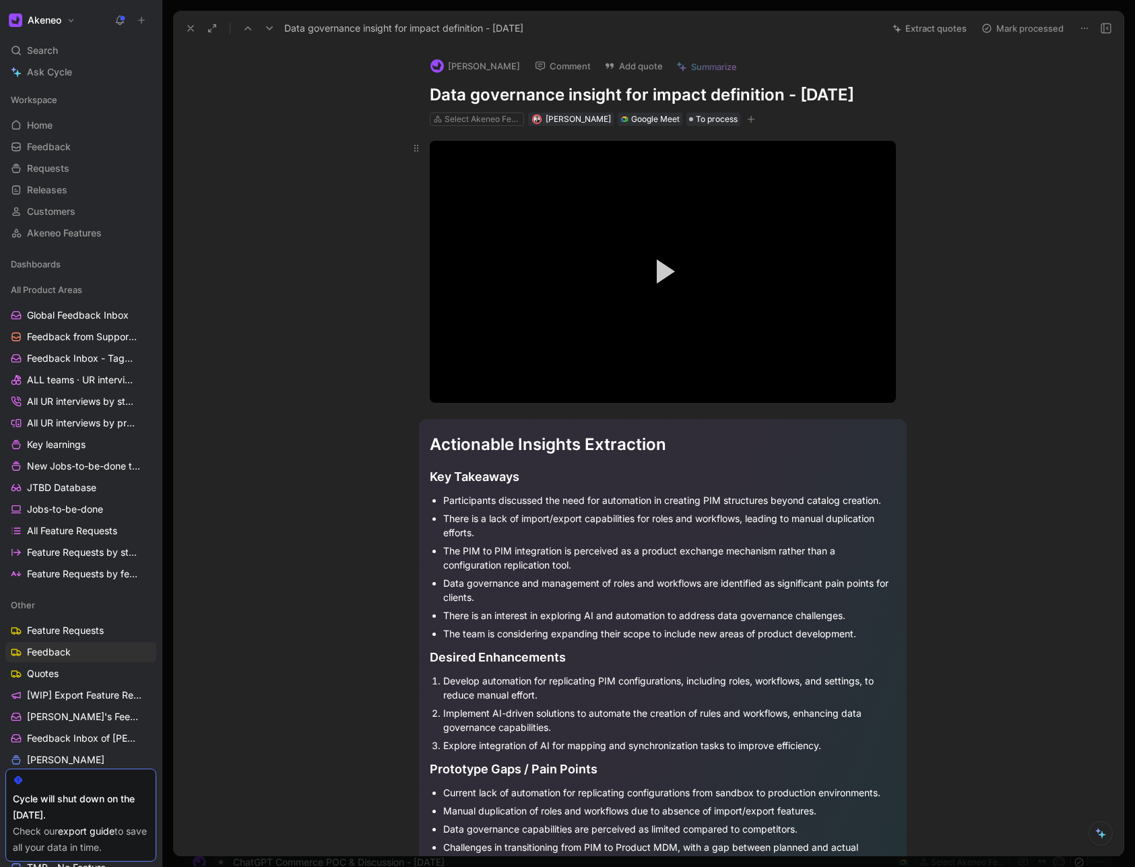
click at [566, 284] on video "Video Player" at bounding box center [663, 272] width 466 height 262
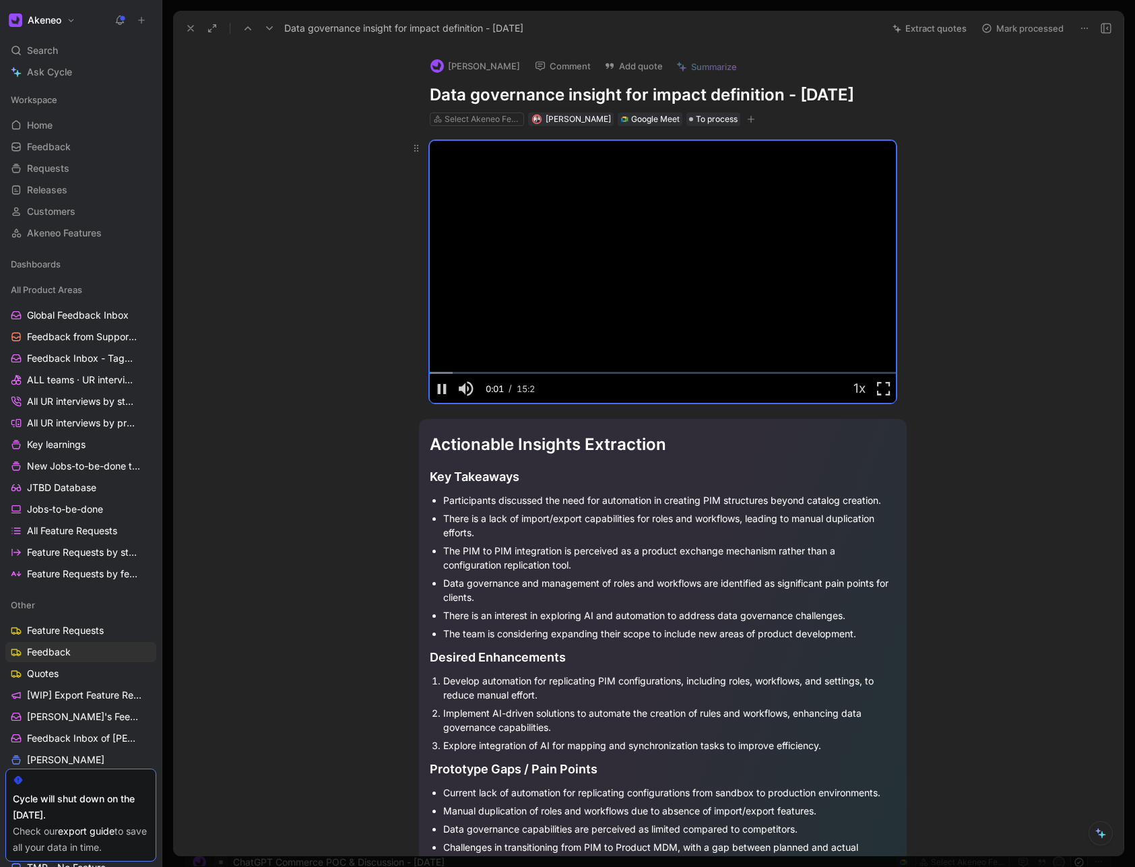
click at [612, 272] on video "Video Player" at bounding box center [663, 272] width 466 height 262
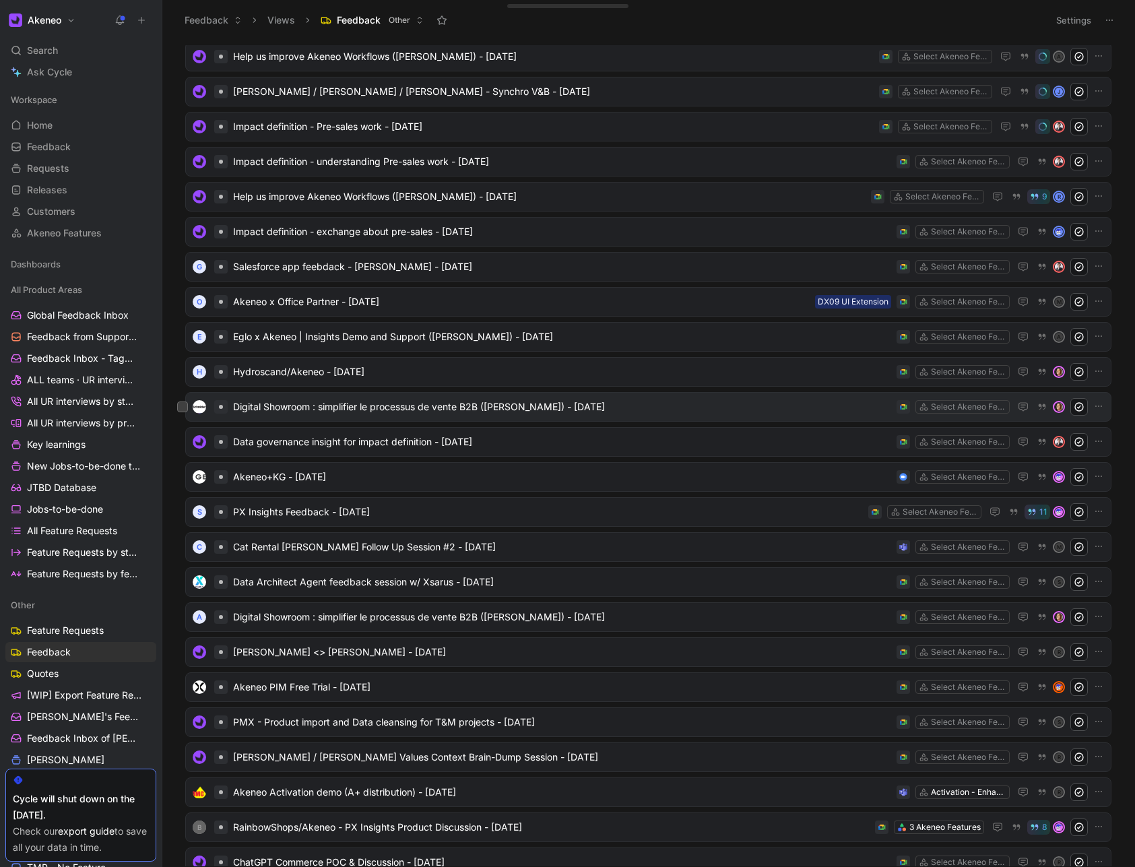
click at [370, 418] on div "Digital Showroom : simplifier le processus de vente B2B ([PERSON_NAME]) - [DATE…" at bounding box center [648, 407] width 926 height 30
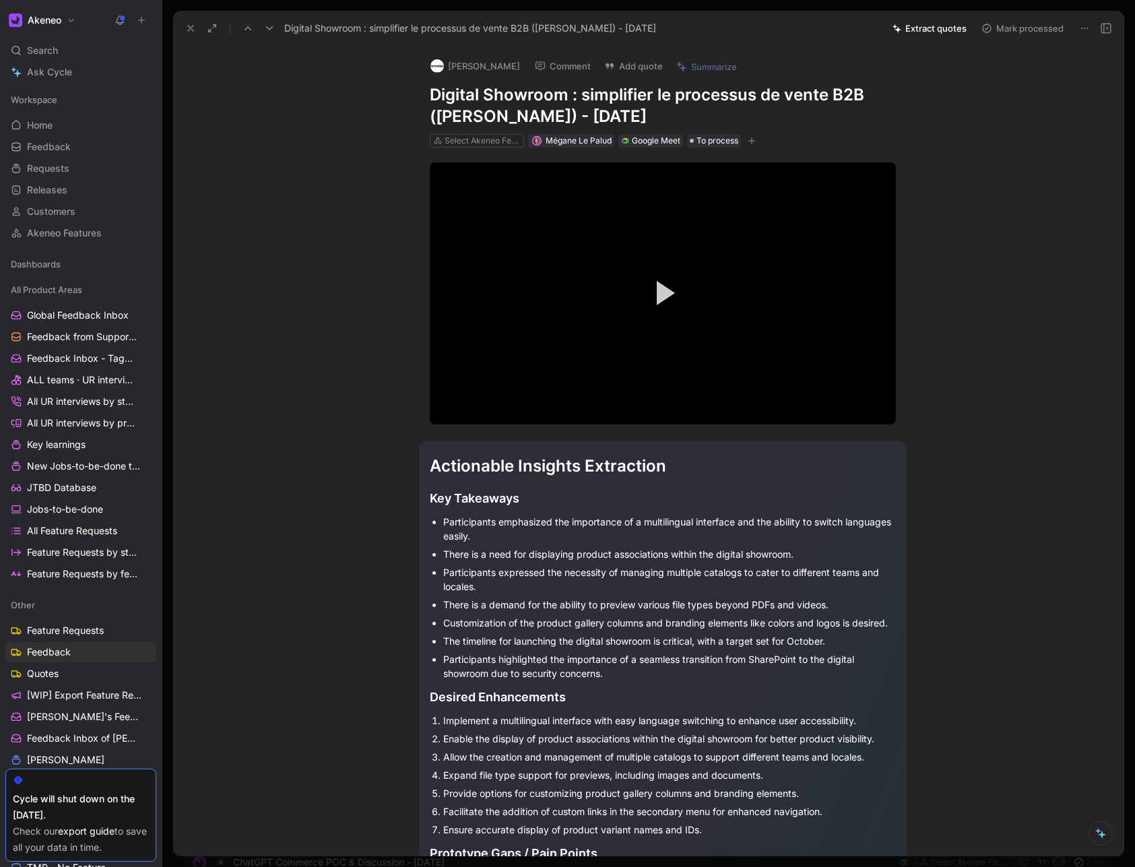
click at [570, 239] on video "Video Player" at bounding box center [663, 293] width 466 height 262
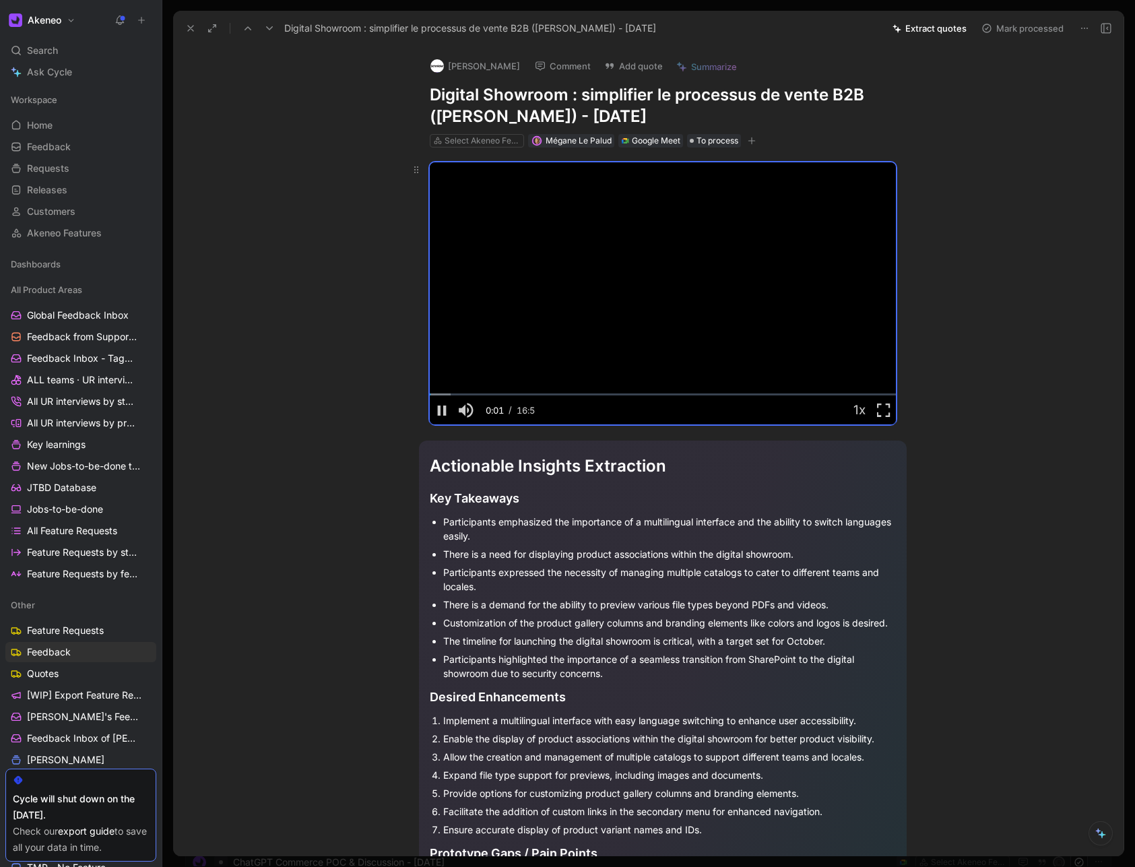
click at [561, 292] on video "Video Player" at bounding box center [663, 293] width 466 height 262
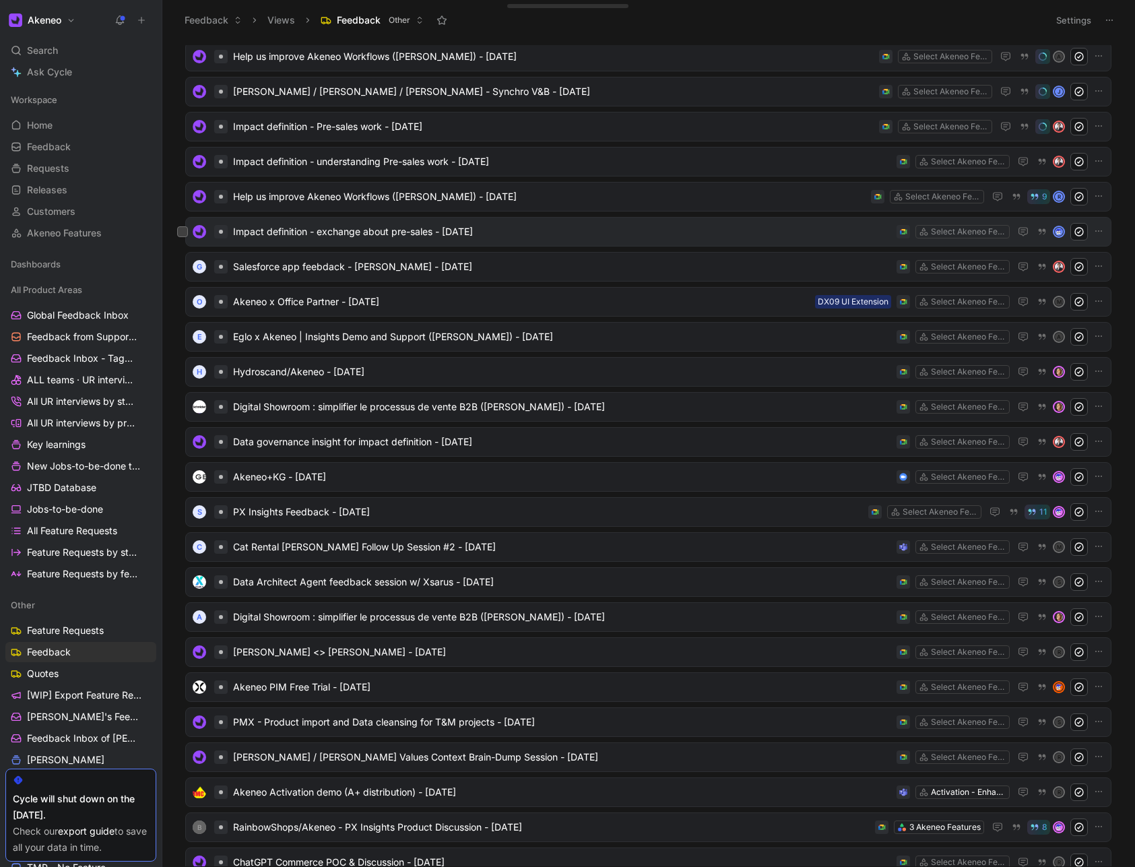
click at [365, 229] on span "Impact definition - exchange about pre-sales - [DATE]" at bounding box center [562, 232] width 658 height 16
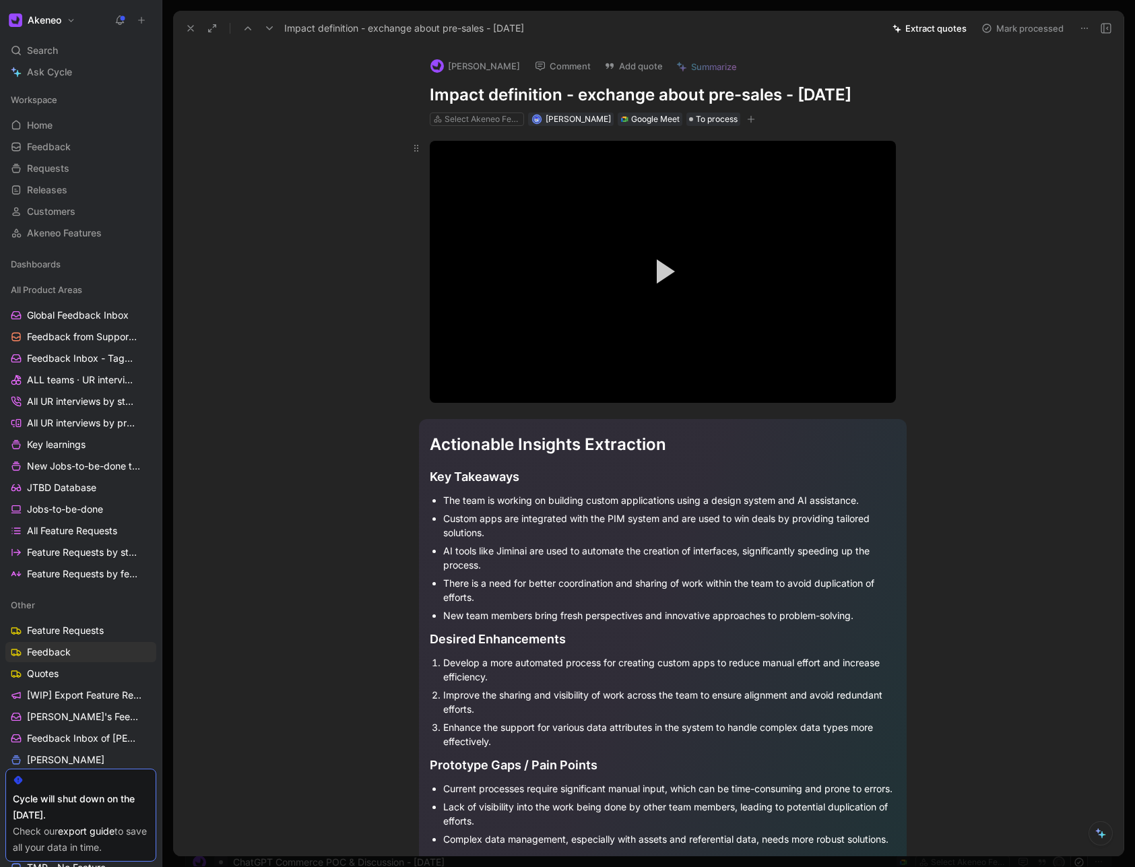
click at [632, 255] on button "Play Video" at bounding box center [662, 271] width 61 height 61
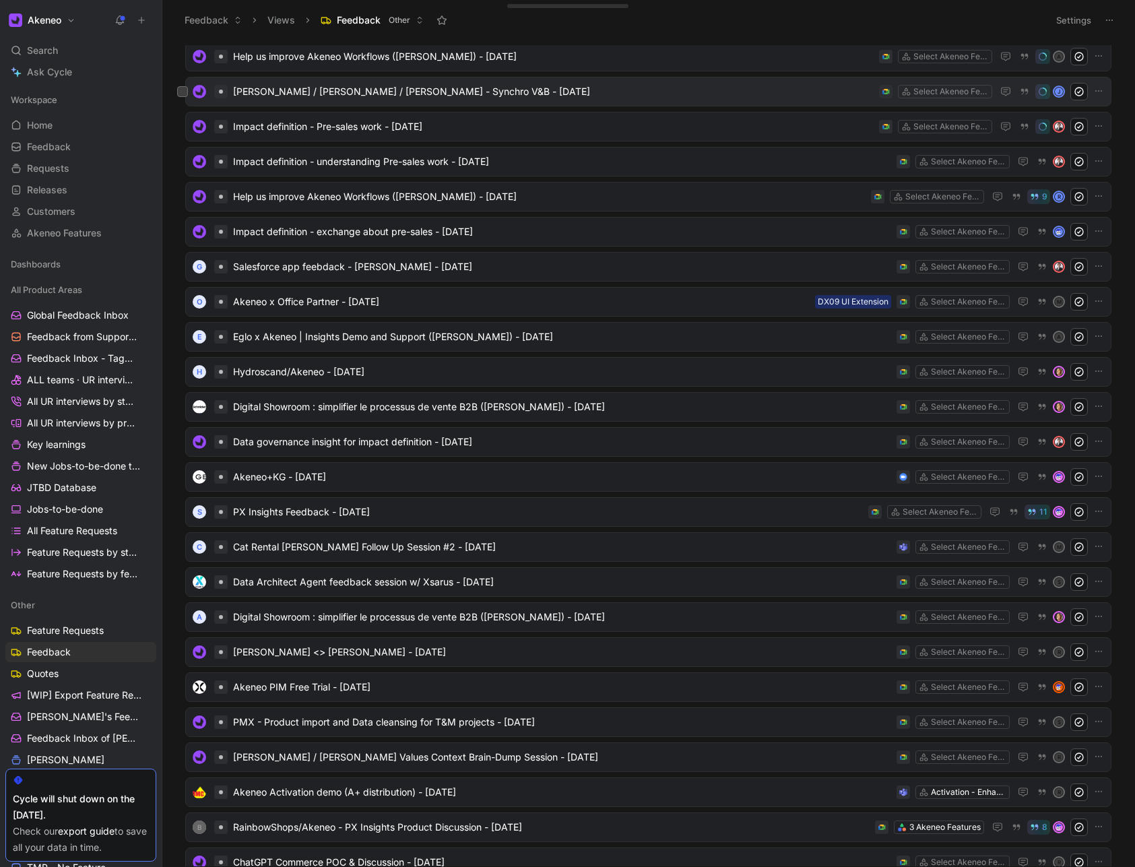
click at [389, 85] on span "[PERSON_NAME] / [PERSON_NAME] / [PERSON_NAME] - Synchro V&B - [DATE]" at bounding box center [553, 92] width 641 height 16
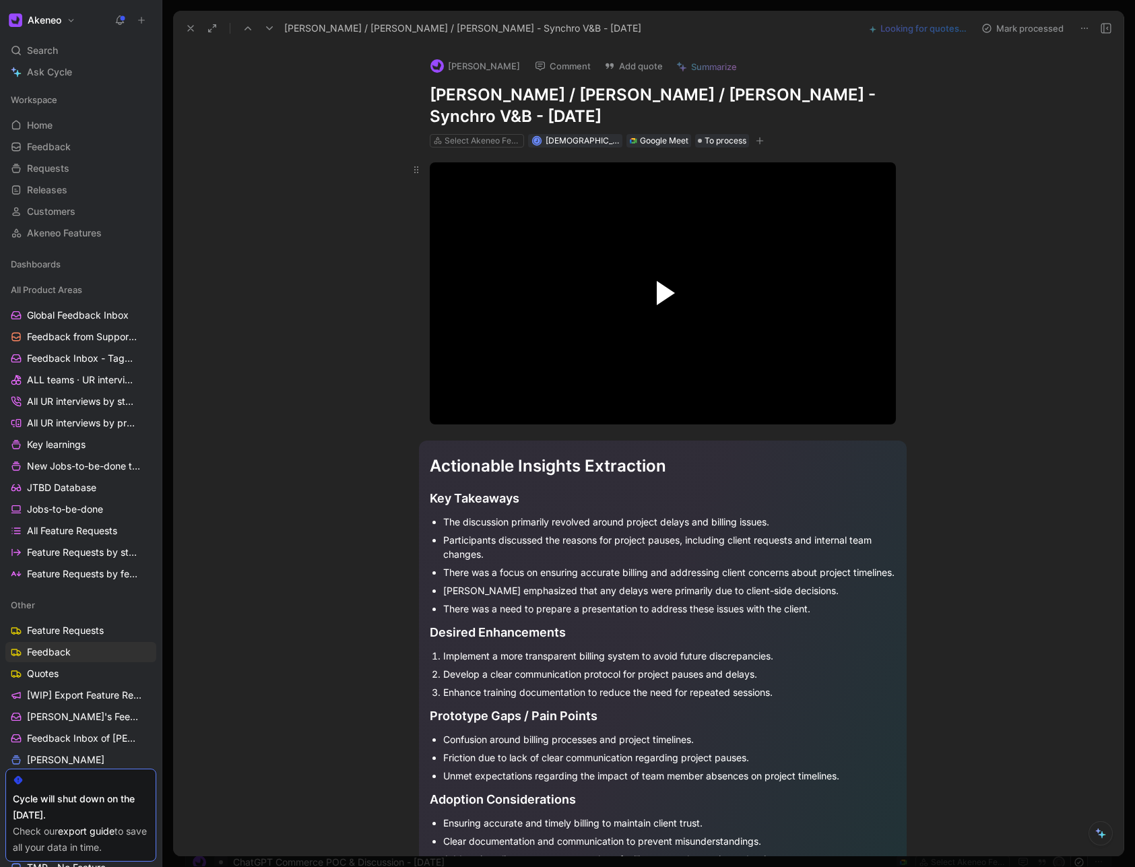
click at [657, 281] on span "Video Player" at bounding box center [666, 293] width 18 height 24
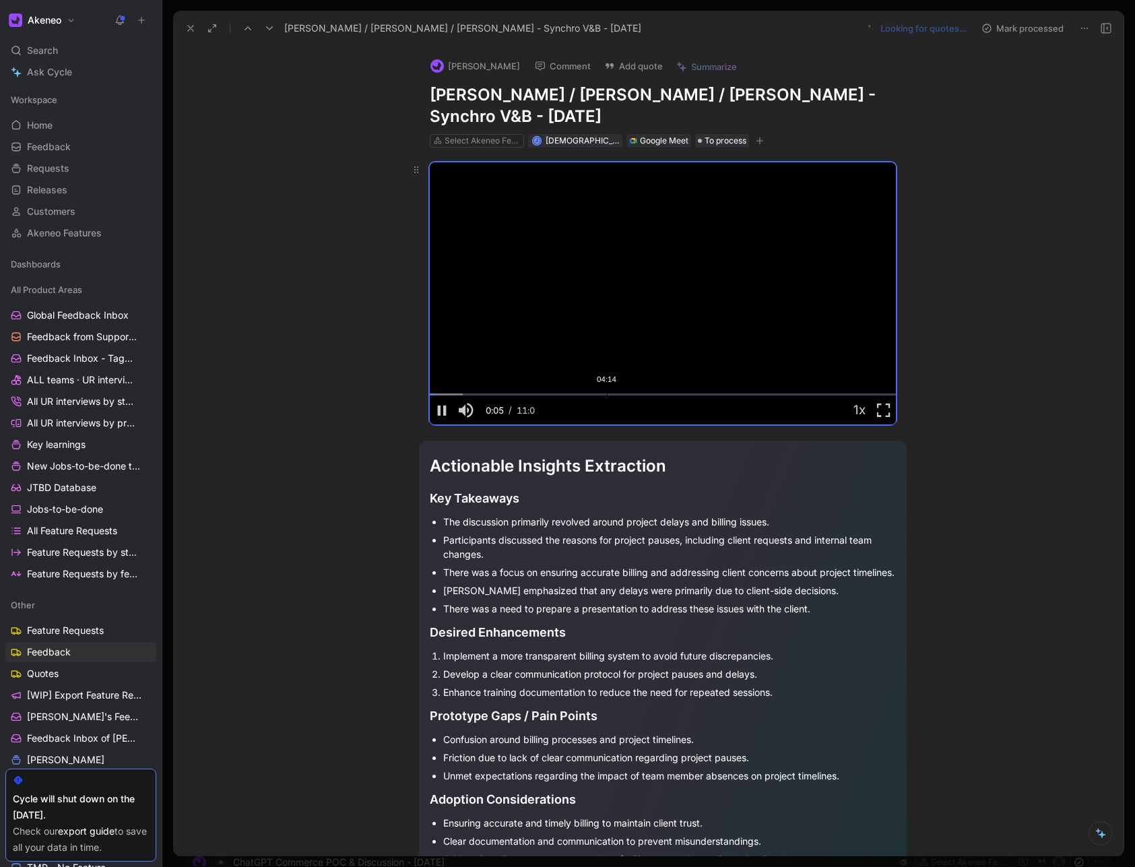
click at [609, 393] on div "Loaded : 7.15% 04:14 00:05" at bounding box center [663, 394] width 466 height 2
click at [708, 393] on div "06:39" at bounding box center [708, 394] width 1 height 2
click at [878, 393] on div "10:43" at bounding box center [878, 394] width 1 height 2
click at [542, 265] on video "Video Player" at bounding box center [663, 293] width 466 height 262
click at [185, 26] on icon at bounding box center [190, 28] width 11 height 11
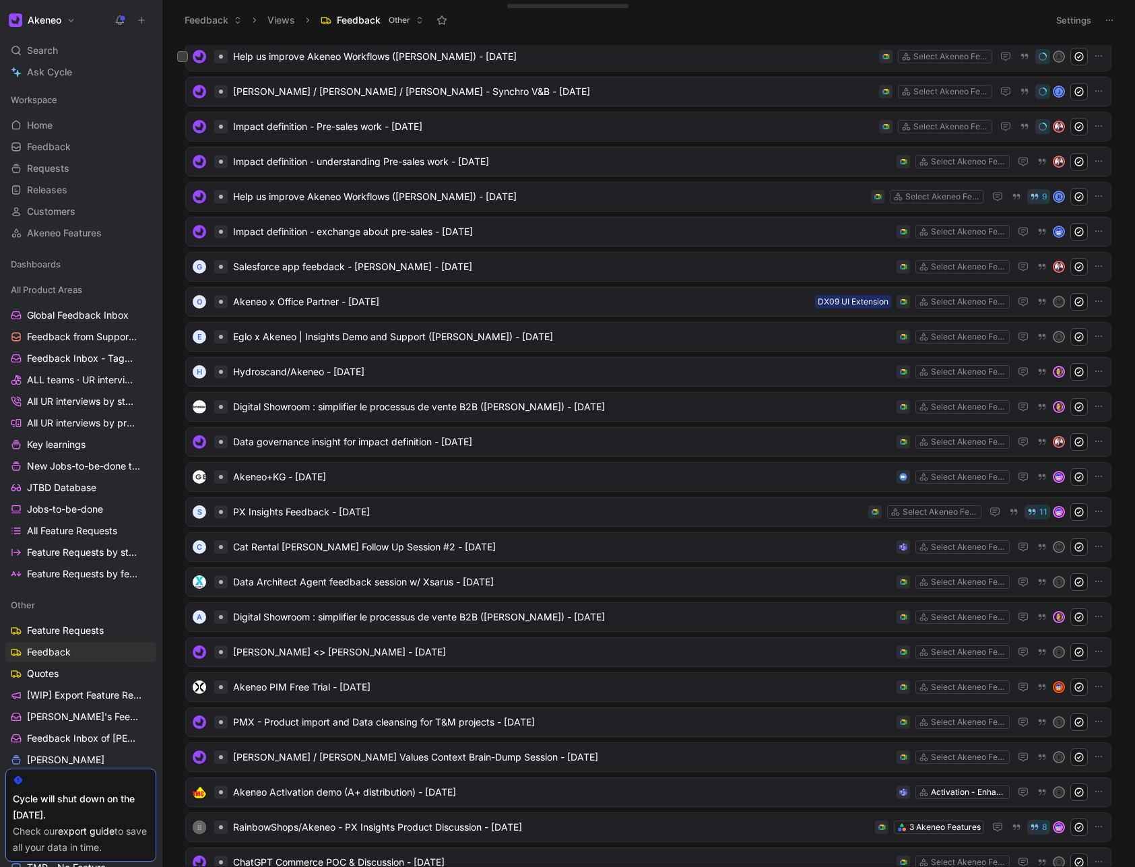
click at [366, 292] on ul "Magic Team Meeting - [DATE] Select Akeneo Features 13 G Medicom x Akeneo - Acti…" at bounding box center [648, 62] width 926 height 3542
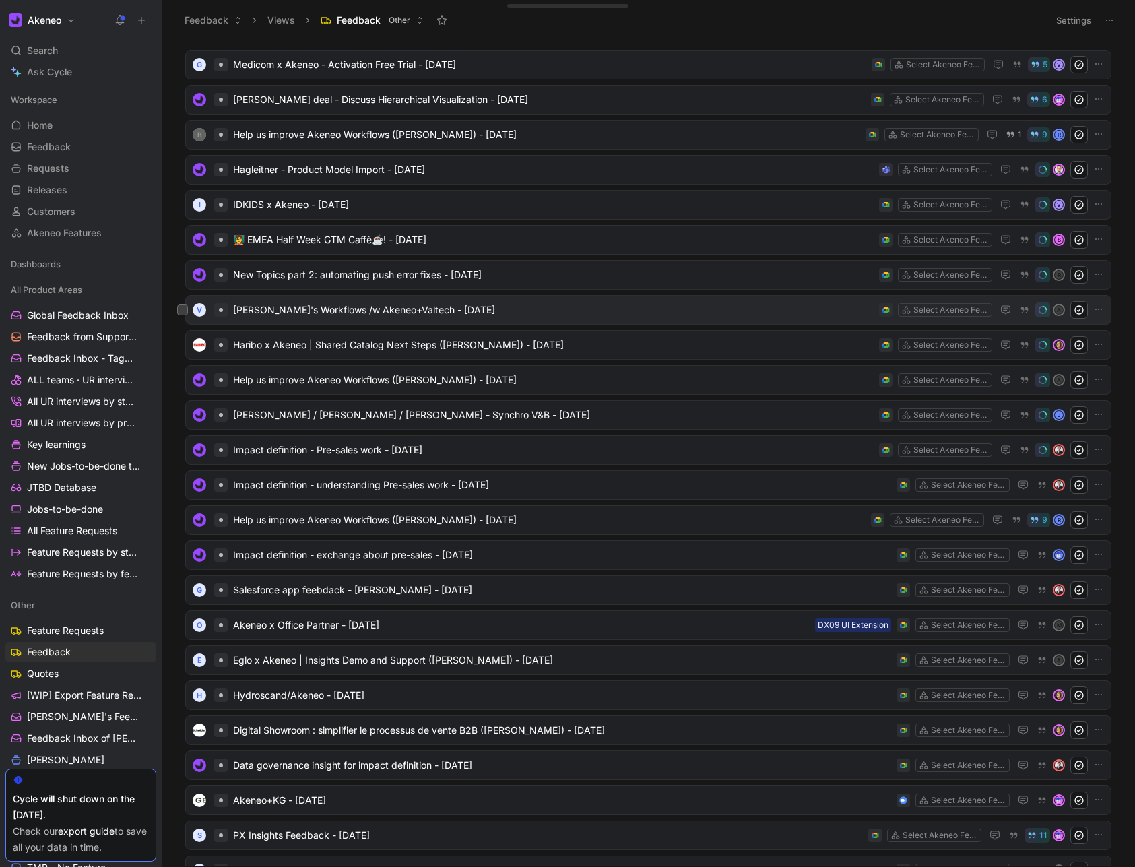
click at [376, 306] on span "[PERSON_NAME]'s Workflows /w Akeneo+Valtech - [DATE]" at bounding box center [553, 310] width 641 height 16
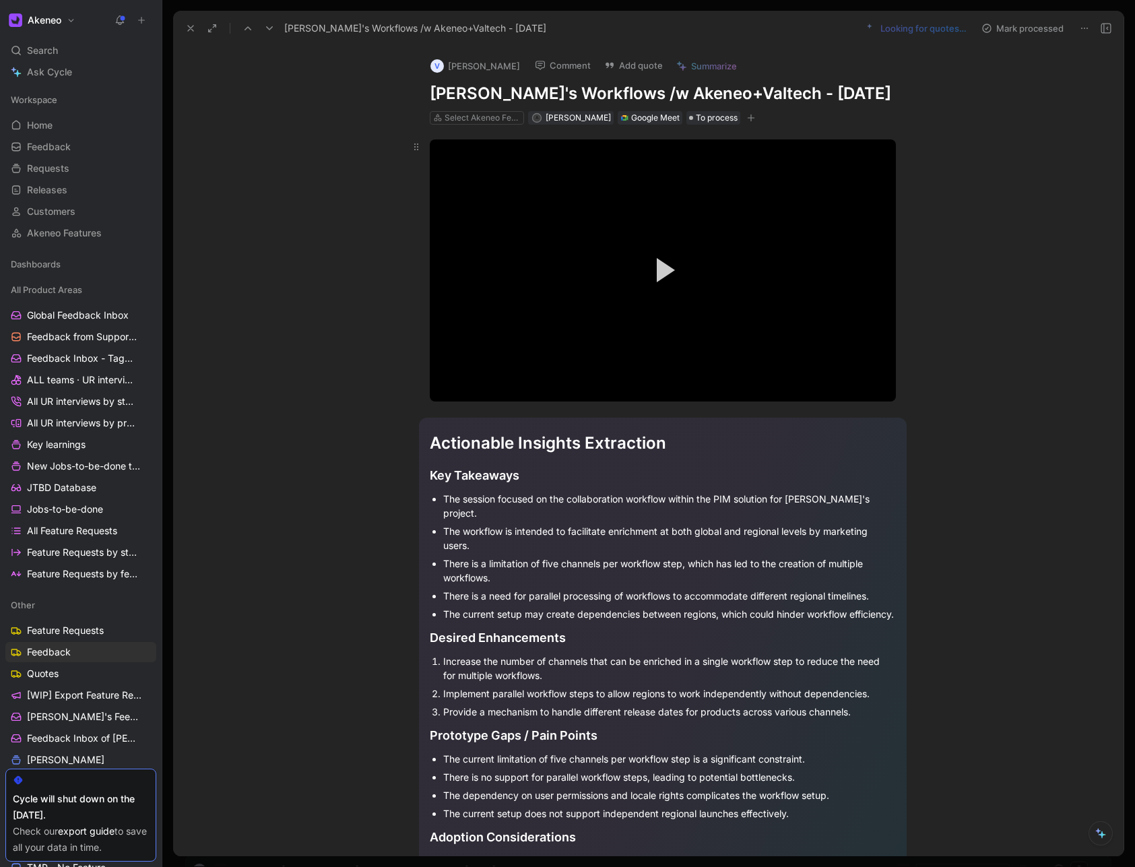
click at [542, 302] on video "Video Player" at bounding box center [663, 270] width 466 height 262
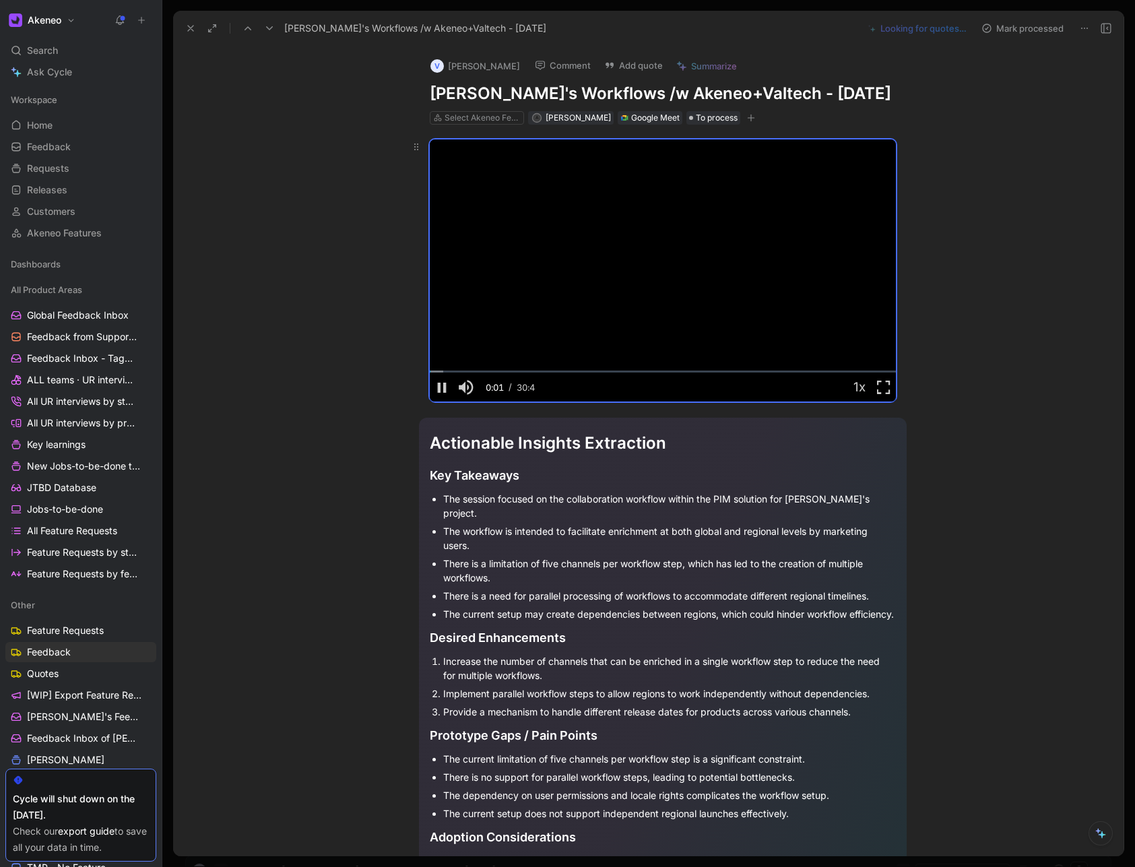
click at [604, 270] on video "Video Player" at bounding box center [663, 270] width 466 height 262
click at [187, 32] on icon at bounding box center [190, 28] width 11 height 11
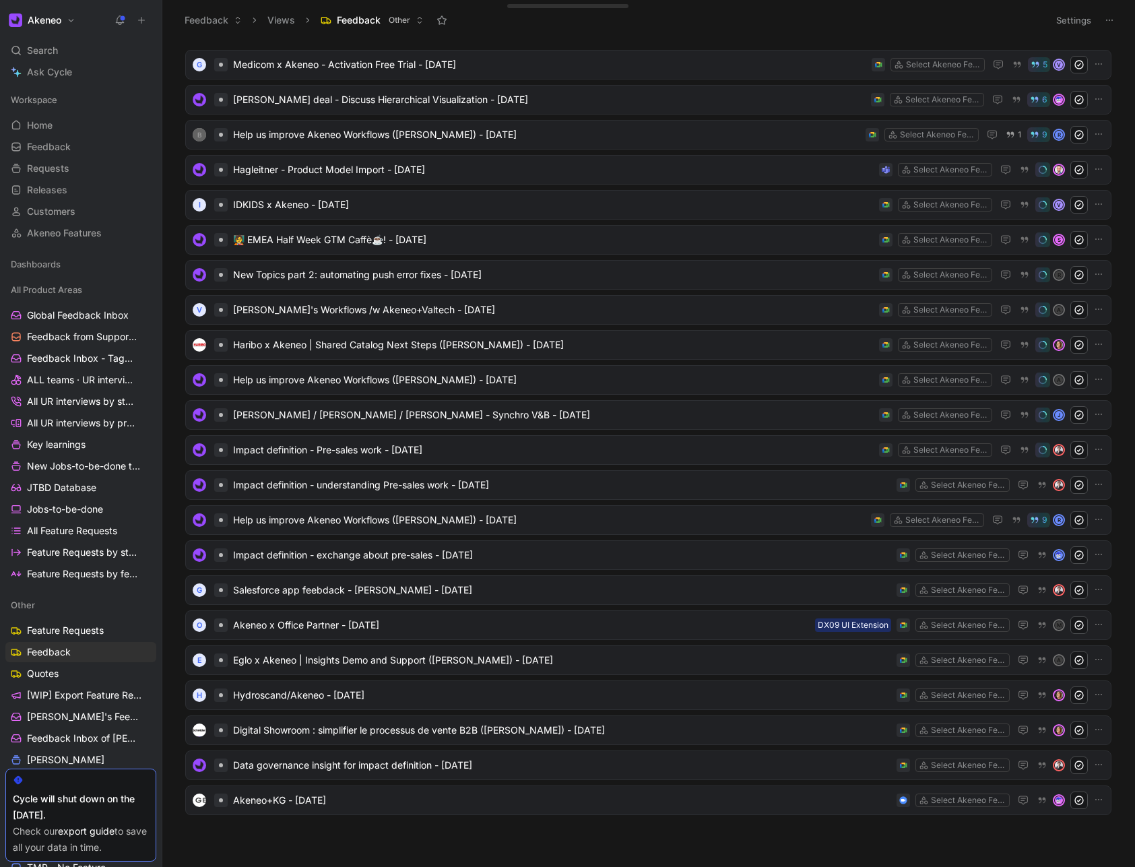
scroll to position [1133, 0]
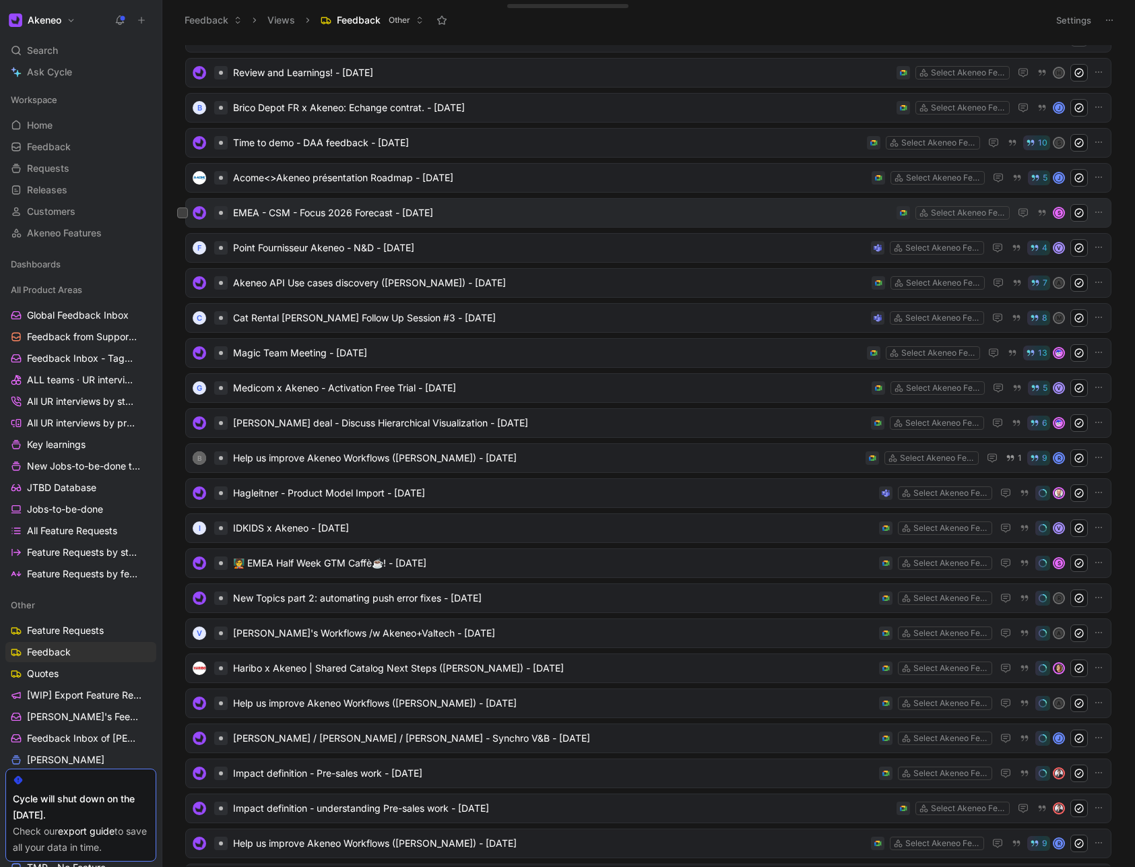
click at [324, 226] on div "EMEA - CSM - Focus 2026 Forecast - [DATE] Select Akeneo Features S" at bounding box center [648, 213] width 926 height 30
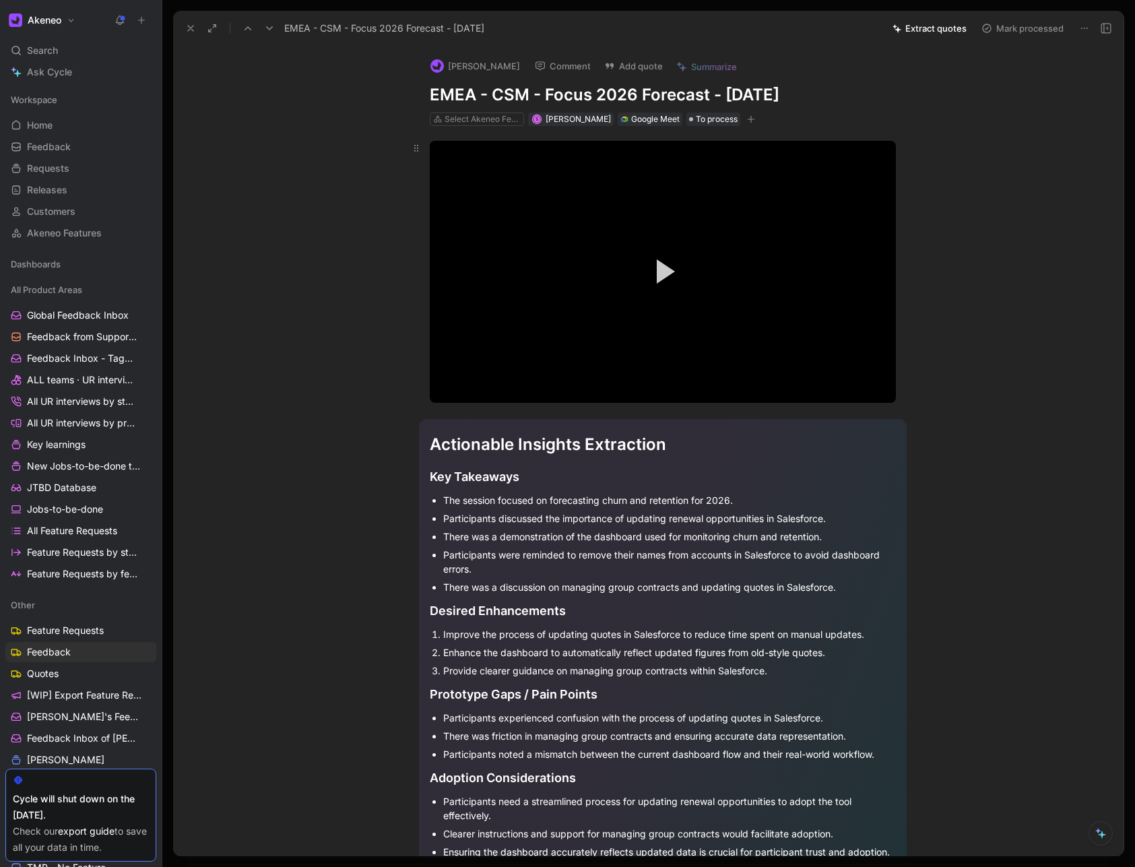
click at [632, 263] on button "Play Video" at bounding box center [662, 271] width 61 height 61
click at [609, 284] on video "Video Player" at bounding box center [663, 272] width 466 height 262
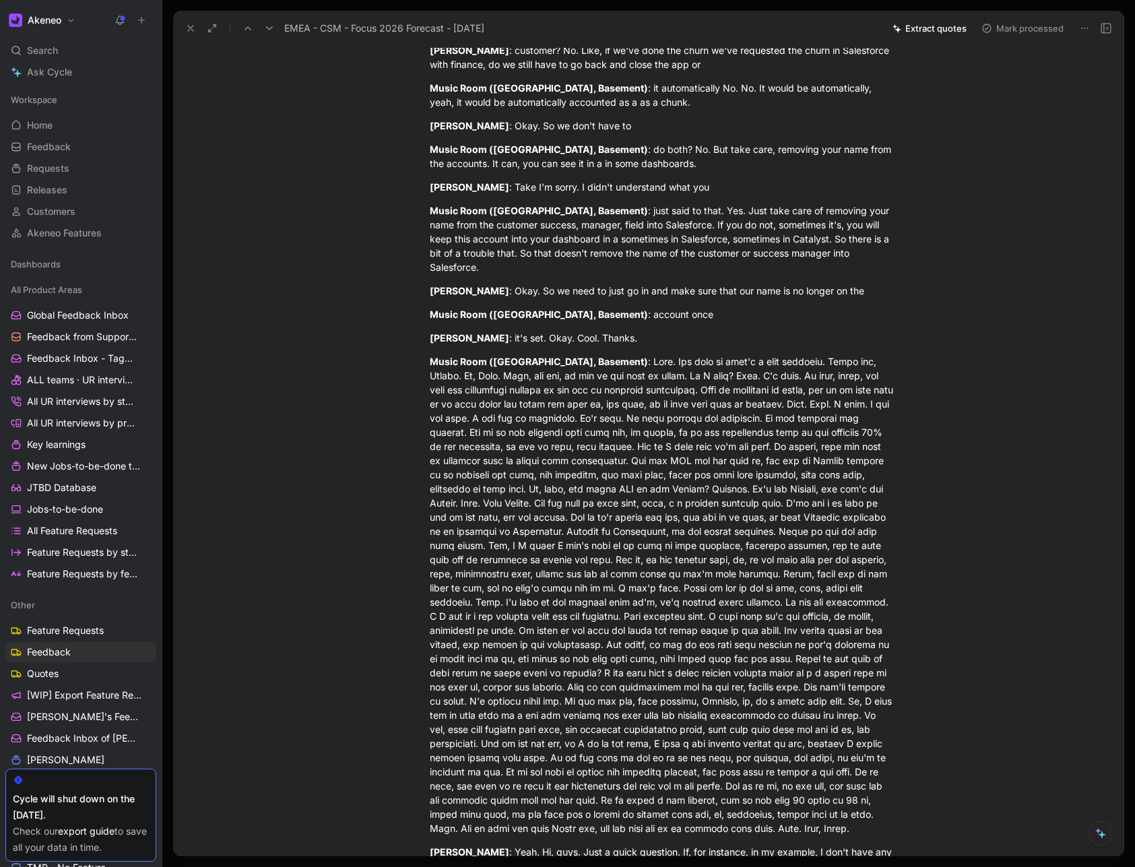
scroll to position [3960, 0]
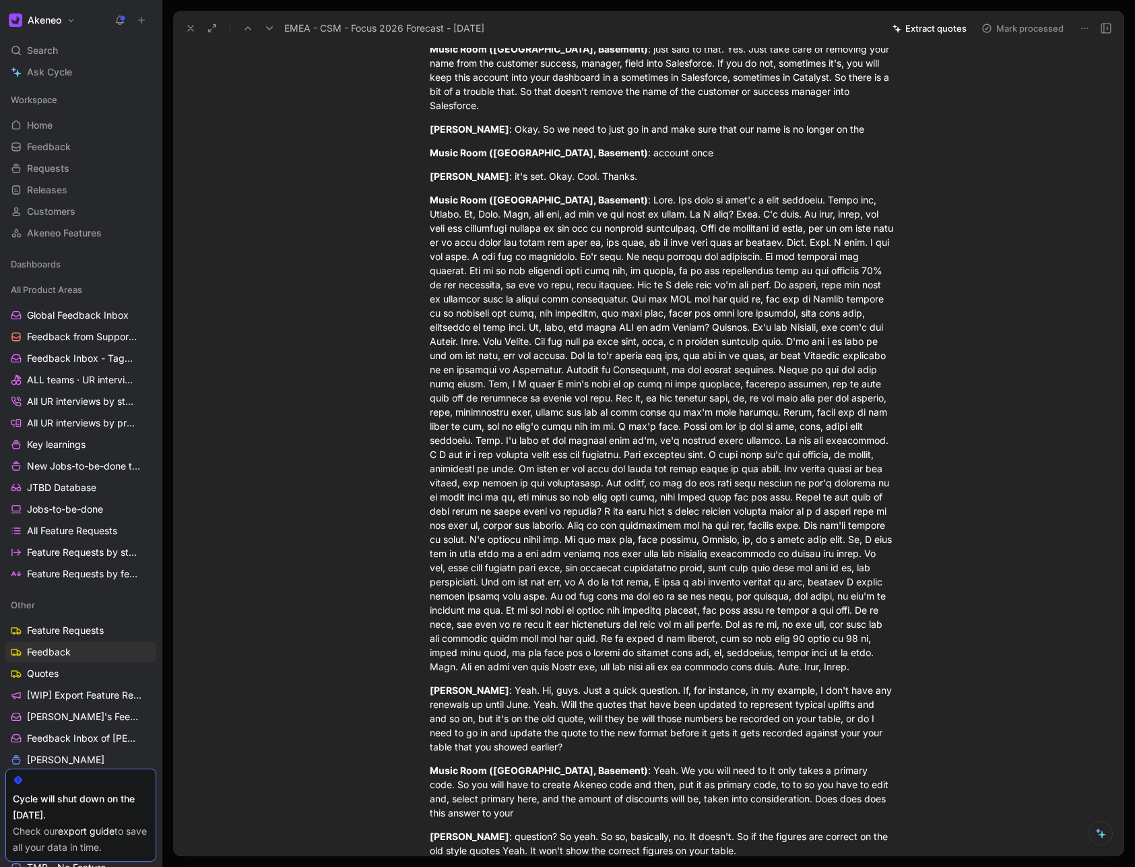
click at [195, 31] on icon at bounding box center [190, 28] width 11 height 11
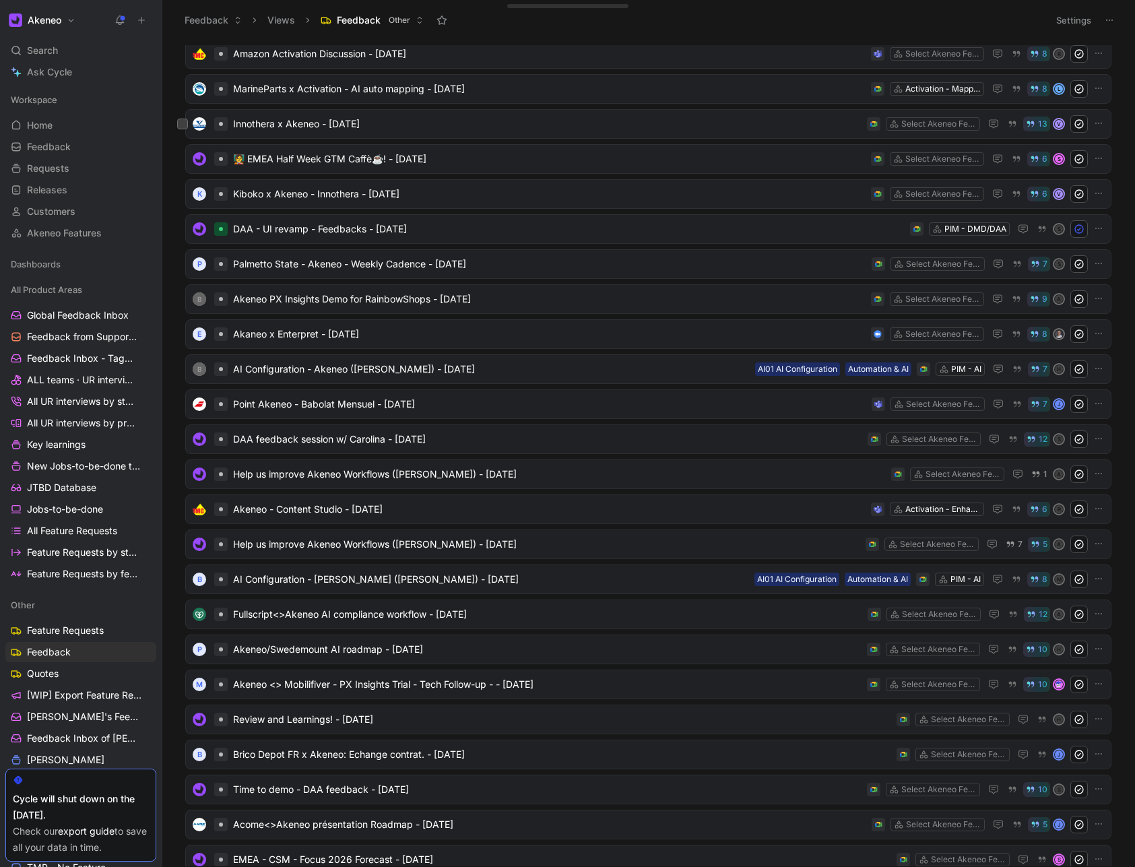
scroll to position [279, 0]
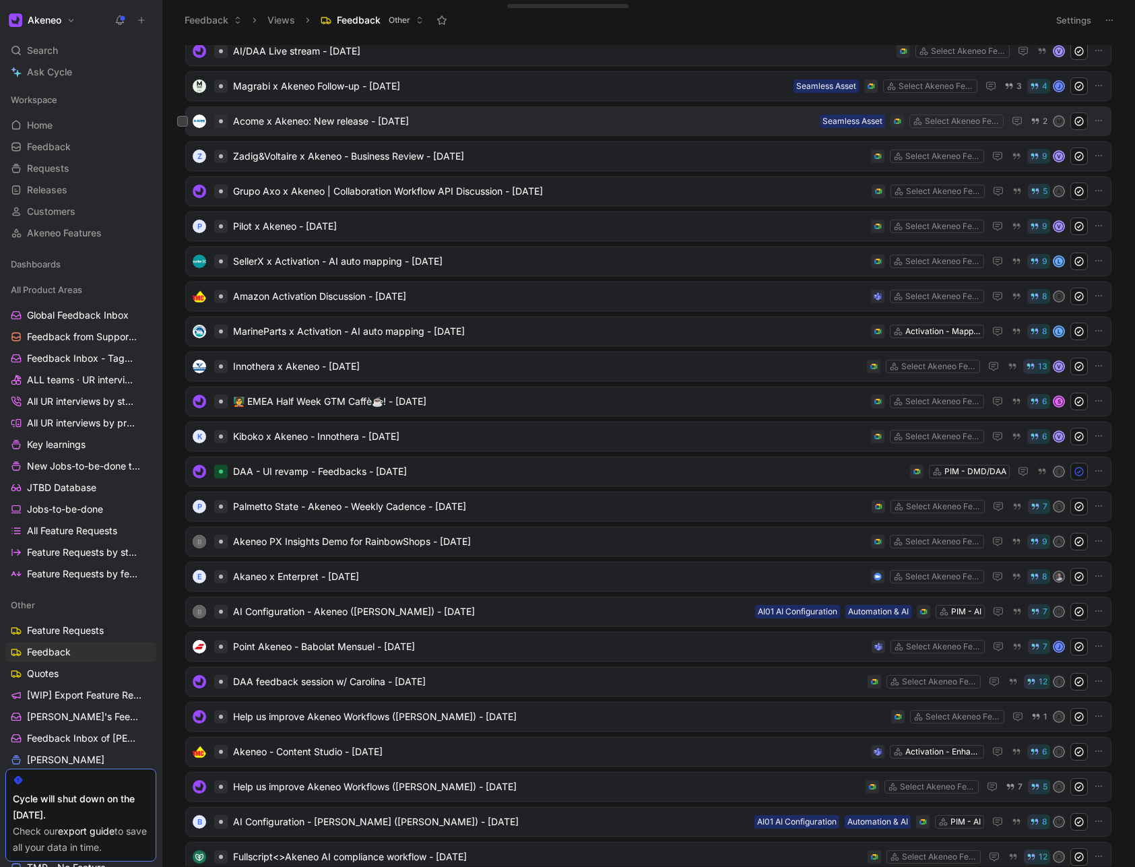
click at [383, 125] on span "Acome x Akeneo: New release - [DATE]" at bounding box center [523, 121] width 581 height 16
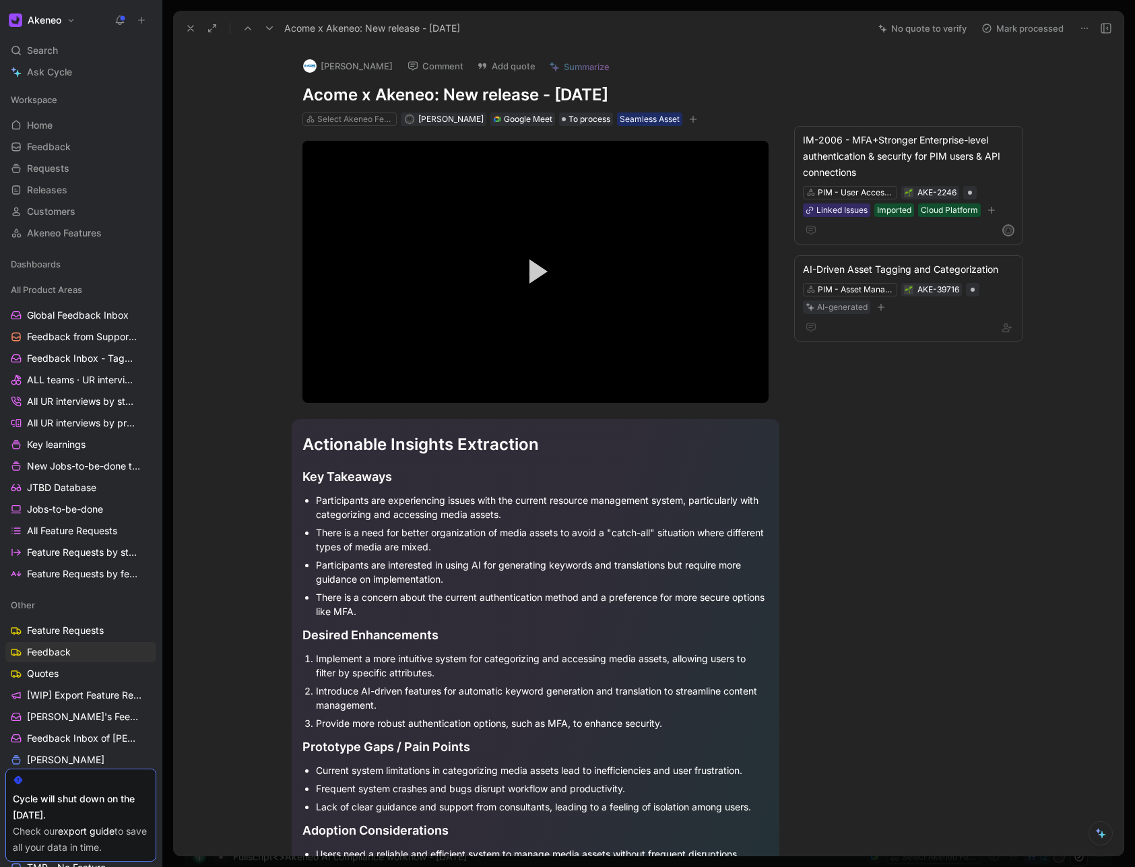
click at [185, 29] on icon at bounding box center [190, 28] width 11 height 11
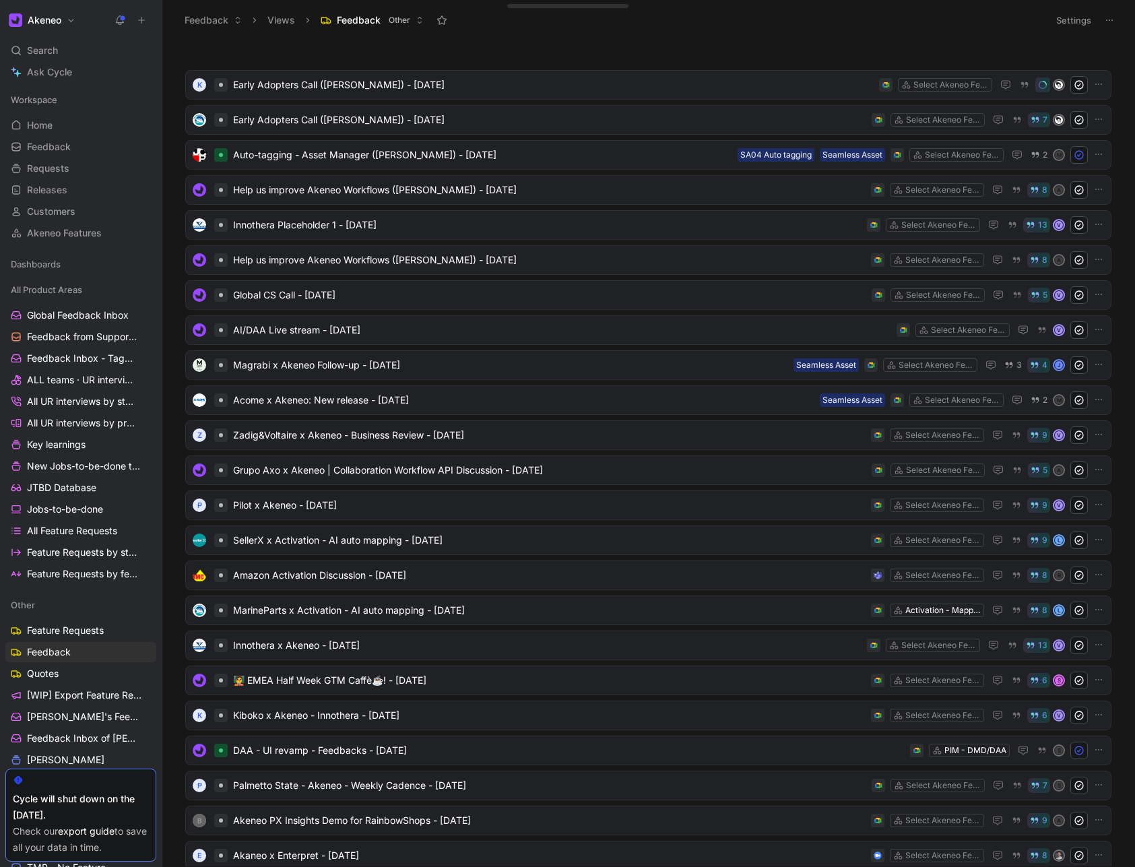
click at [288, 19] on button "Views" at bounding box center [281, 20] width 40 height 20
